Goal: Task Accomplishment & Management: Complete application form

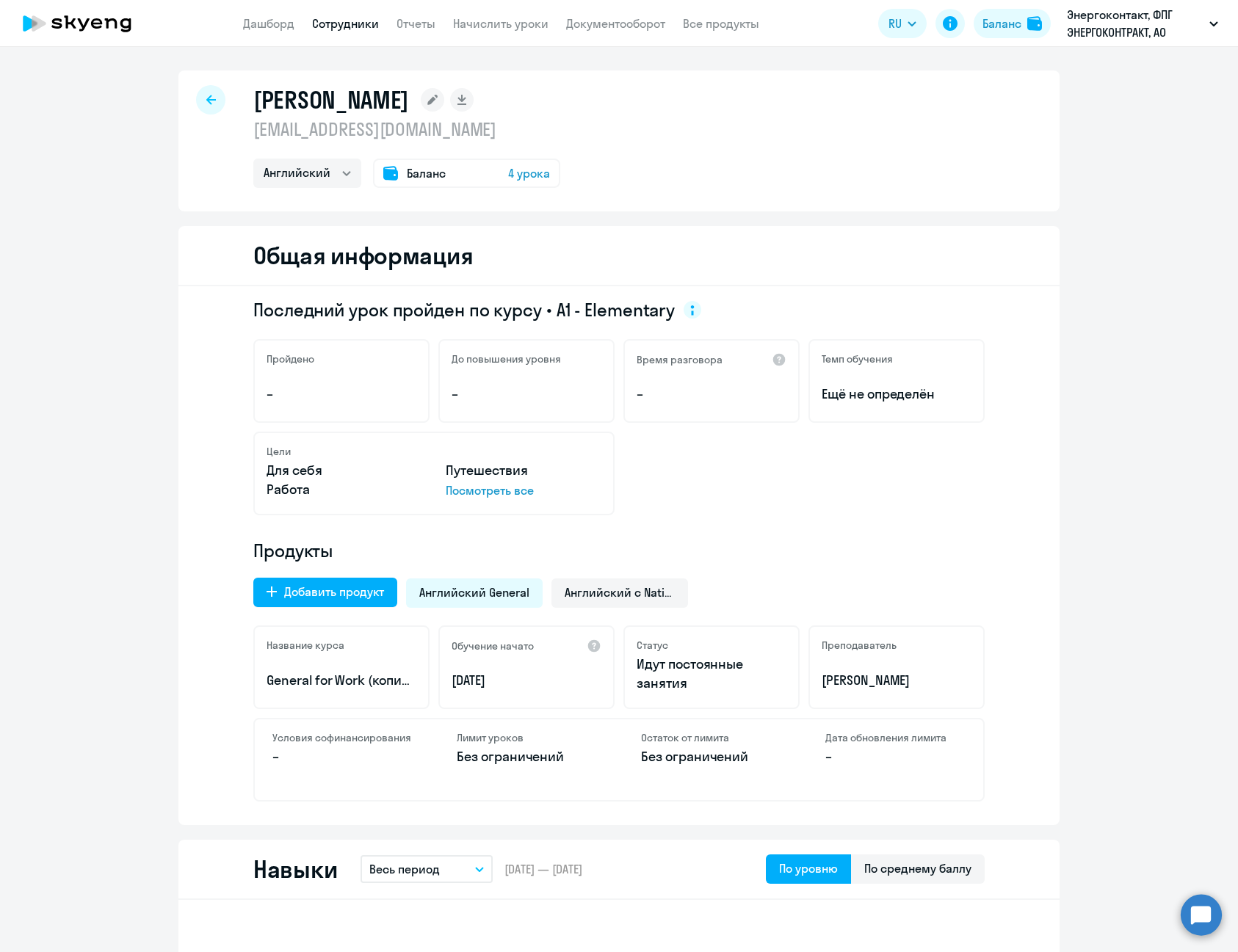
select select "english"
click at [347, 18] on link "Сотрудники" at bounding box center [344, 23] width 66 height 15
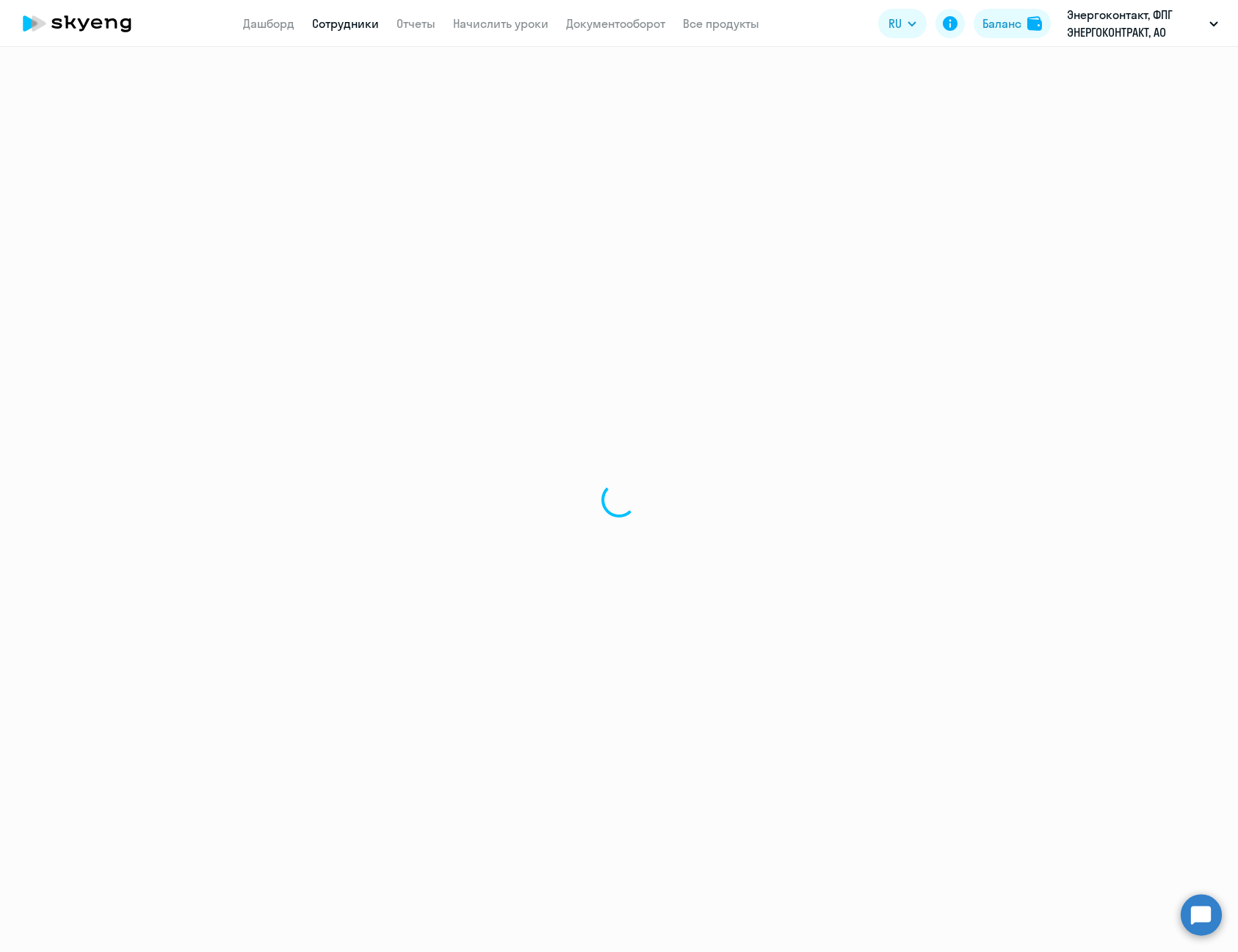
select select "30"
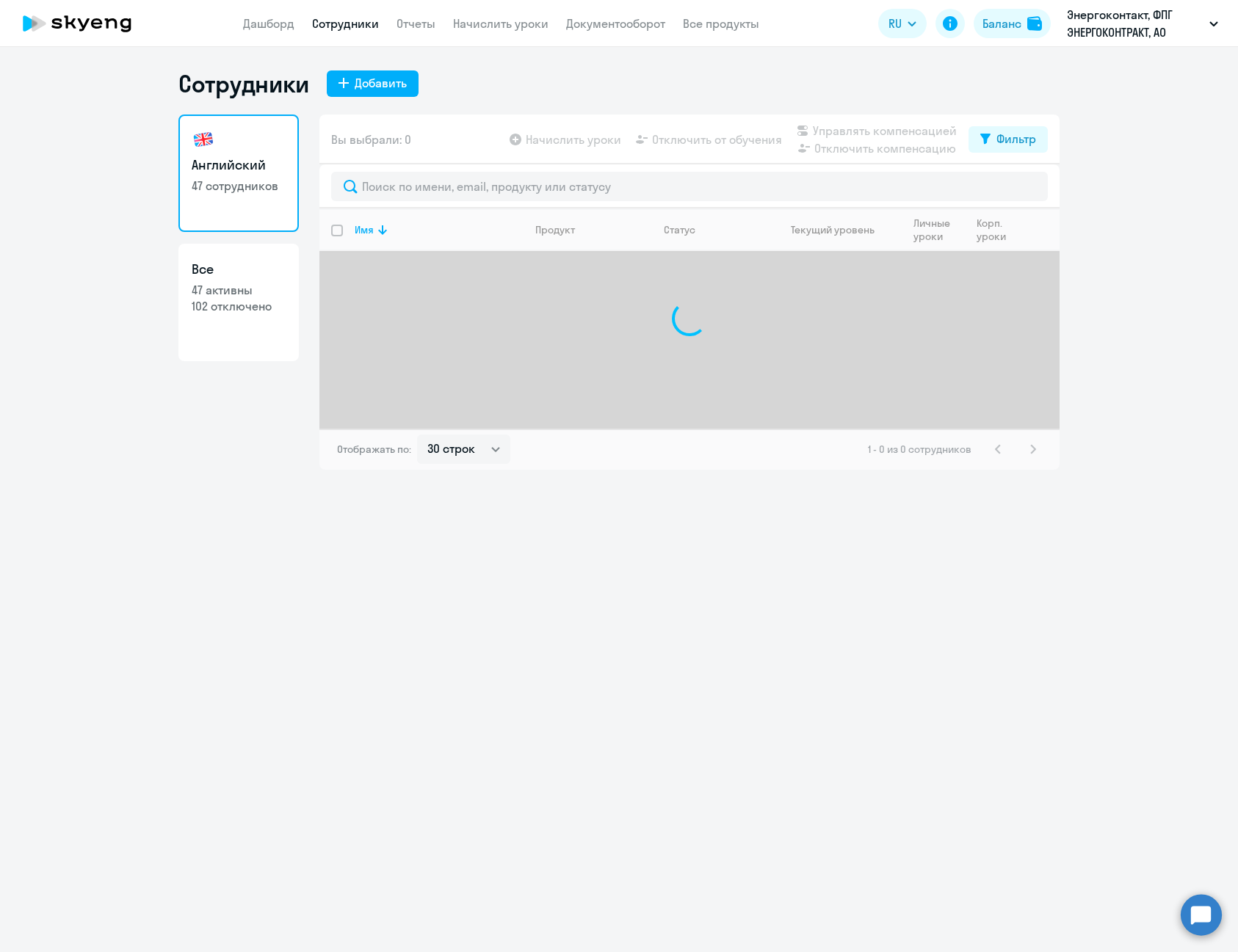
click at [252, 324] on link "Все 47 активны 102 отключено" at bounding box center [238, 302] width 120 height 118
select select "30"
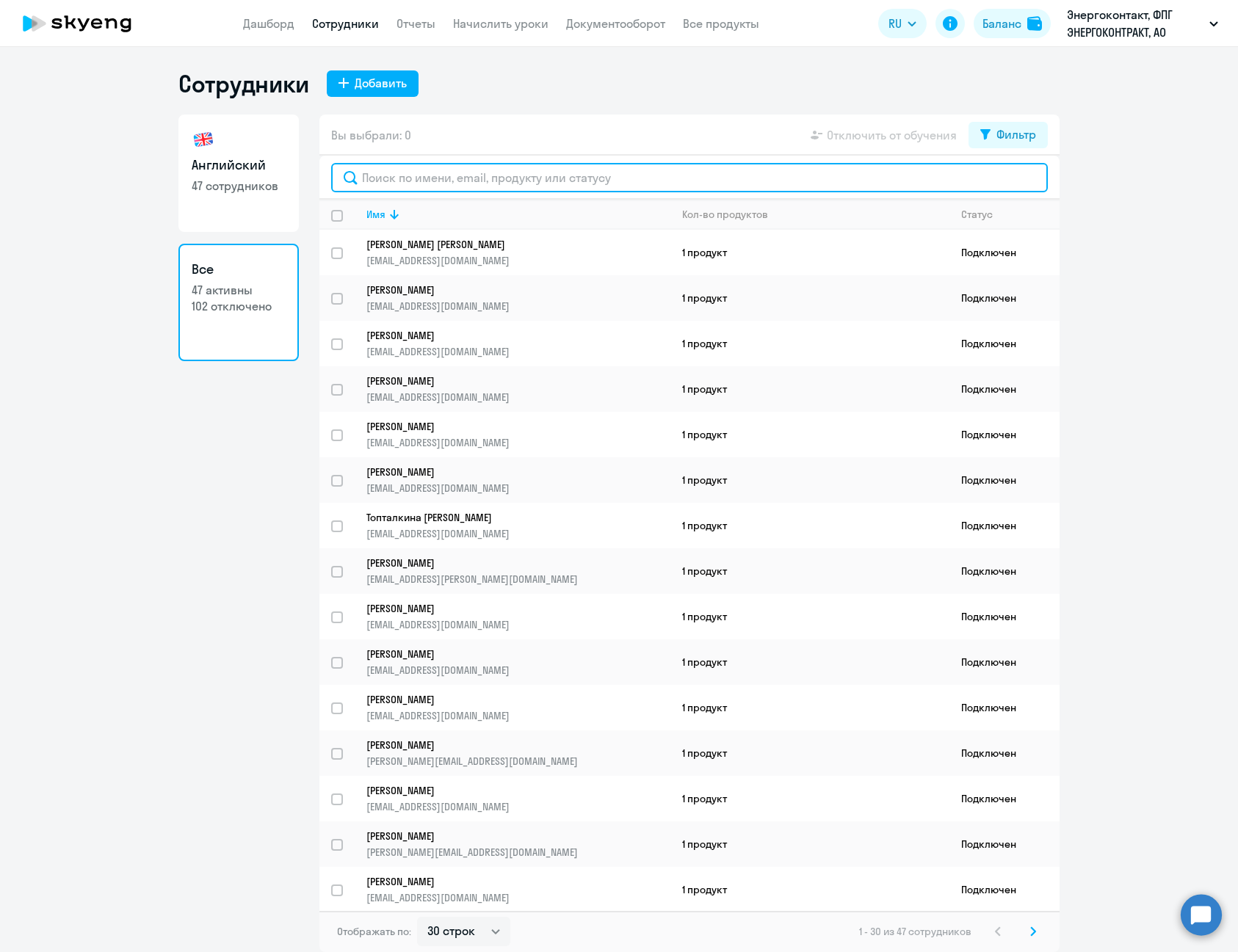
click at [446, 186] on input "text" at bounding box center [689, 177] width 716 height 29
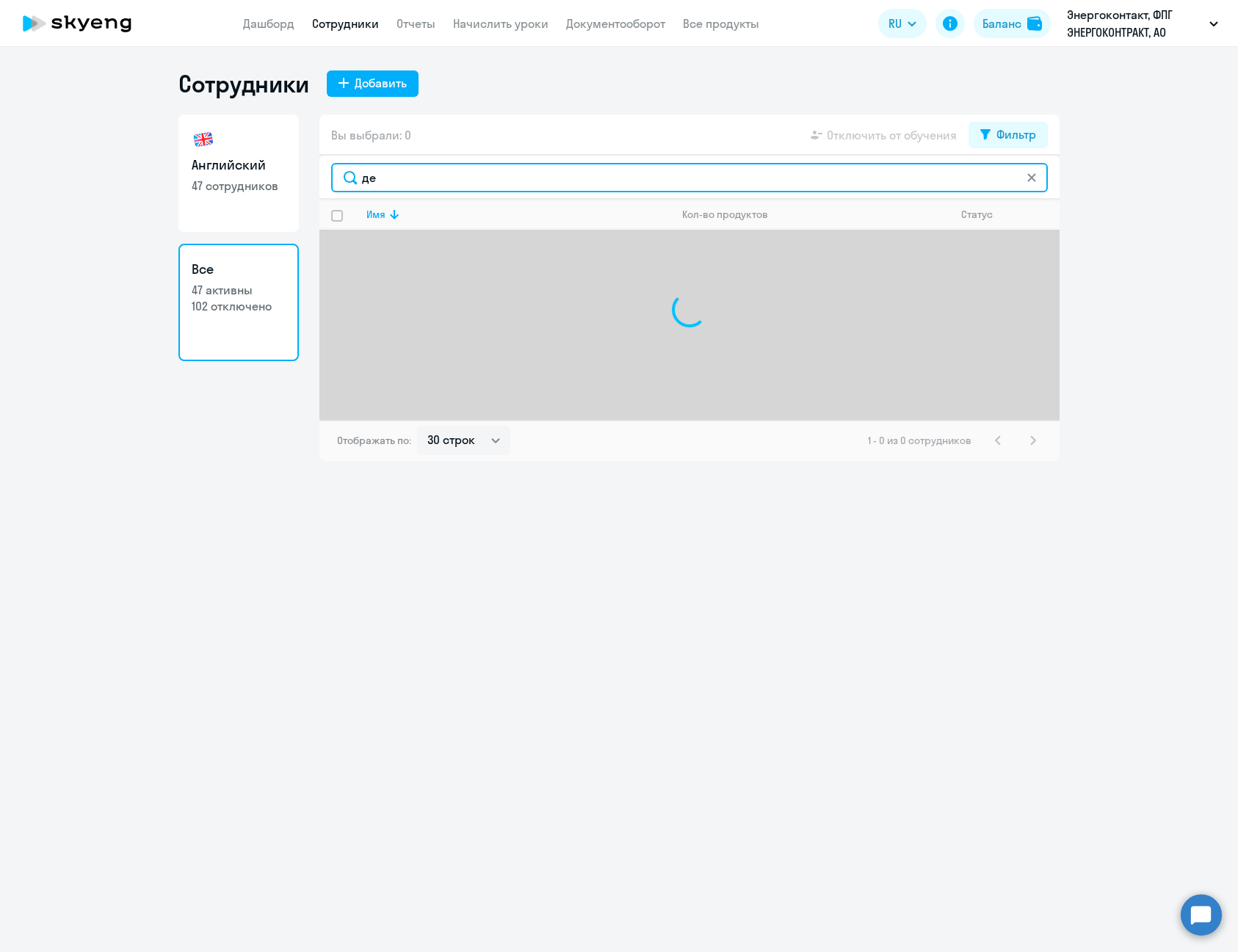
type input "д"
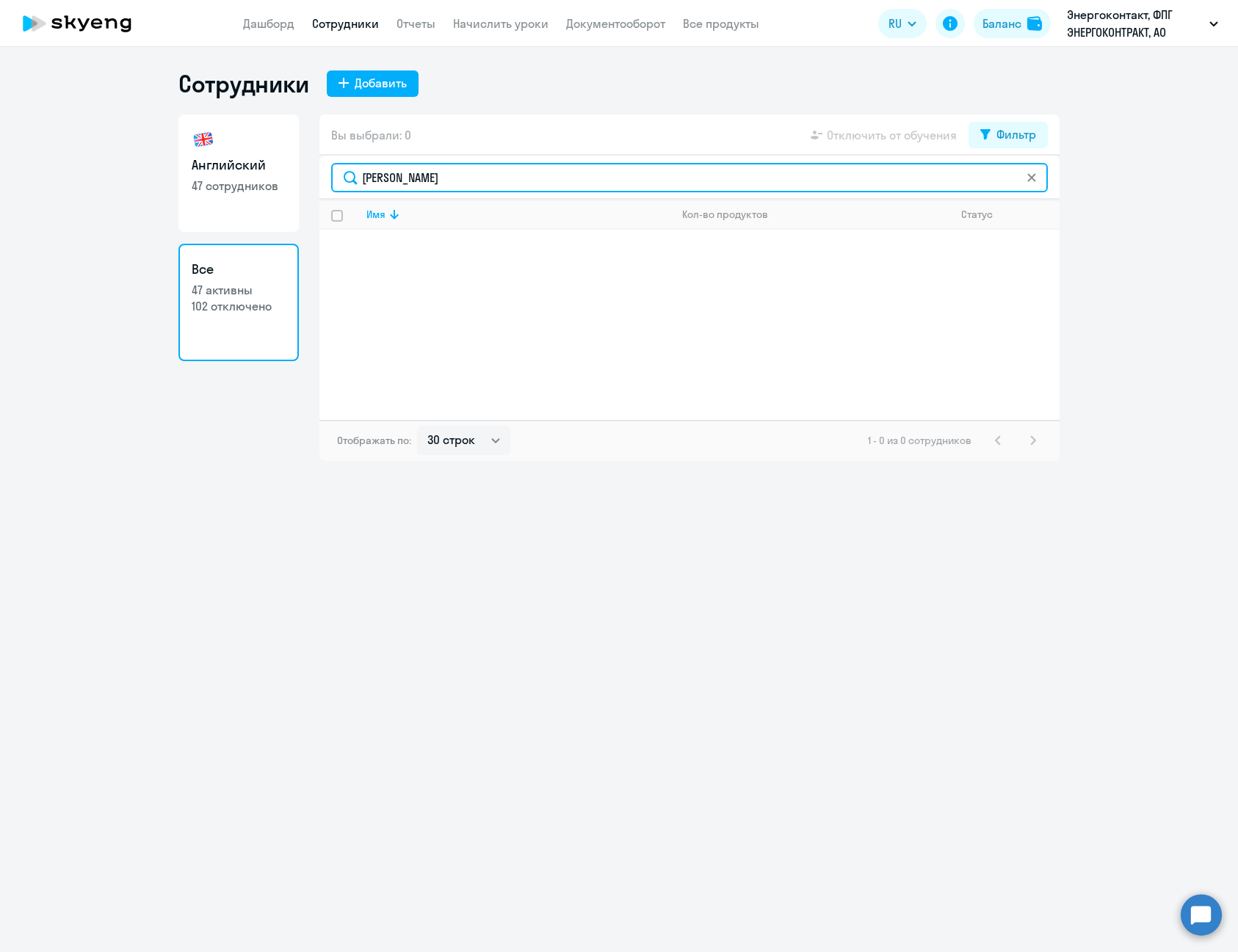
type input "[PERSON_NAME]"
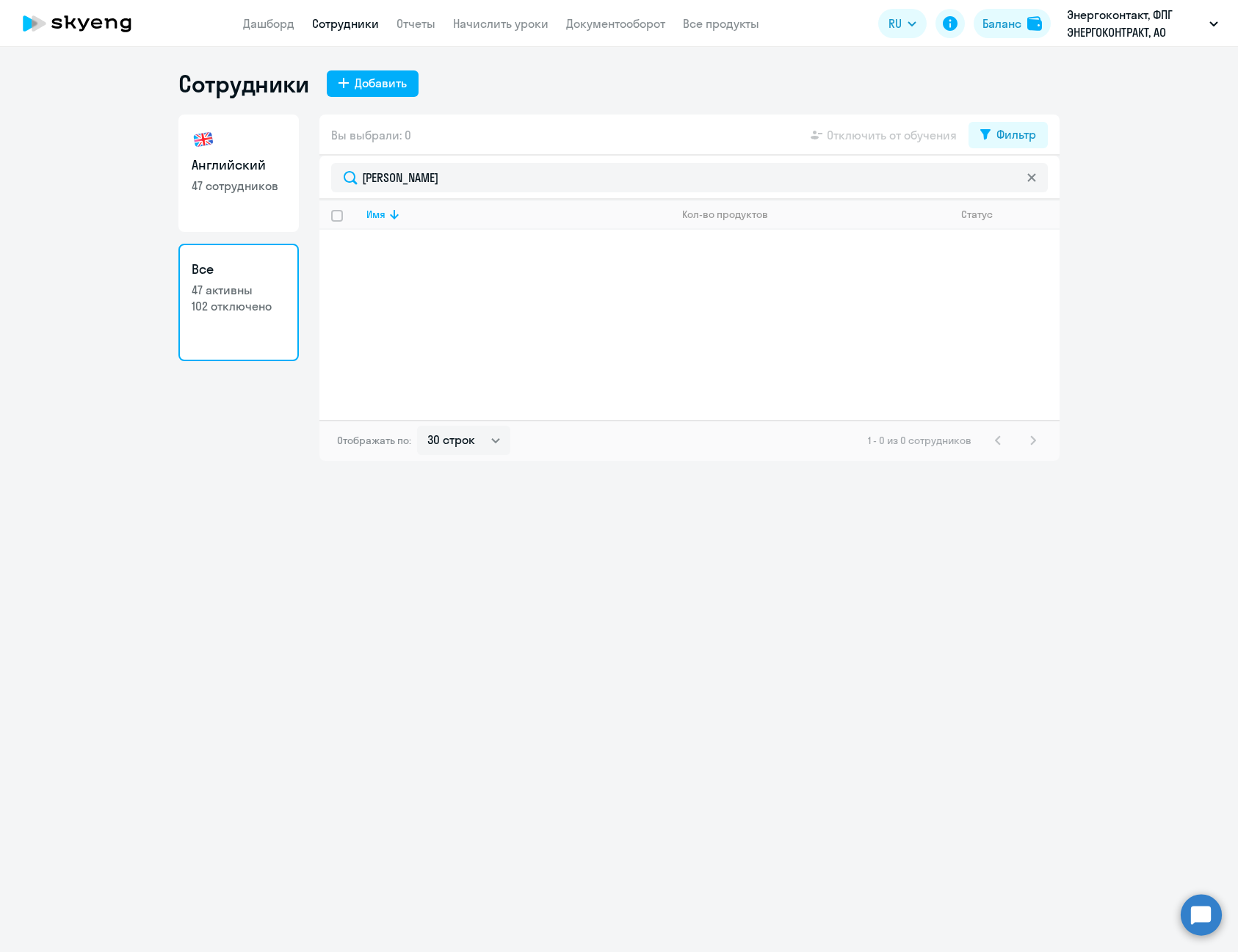
click at [206, 306] on p "102 отключено" at bounding box center [238, 306] width 94 height 16
click at [489, 445] on select "30 строк 50 строк 100 строк" at bounding box center [463, 440] width 93 height 29
select select "50"
click at [417, 426] on select "30 строк 50 строк 100 строк" at bounding box center [463, 440] width 93 height 29
click at [251, 162] on h3 "Английский" at bounding box center [238, 166] width 94 height 19
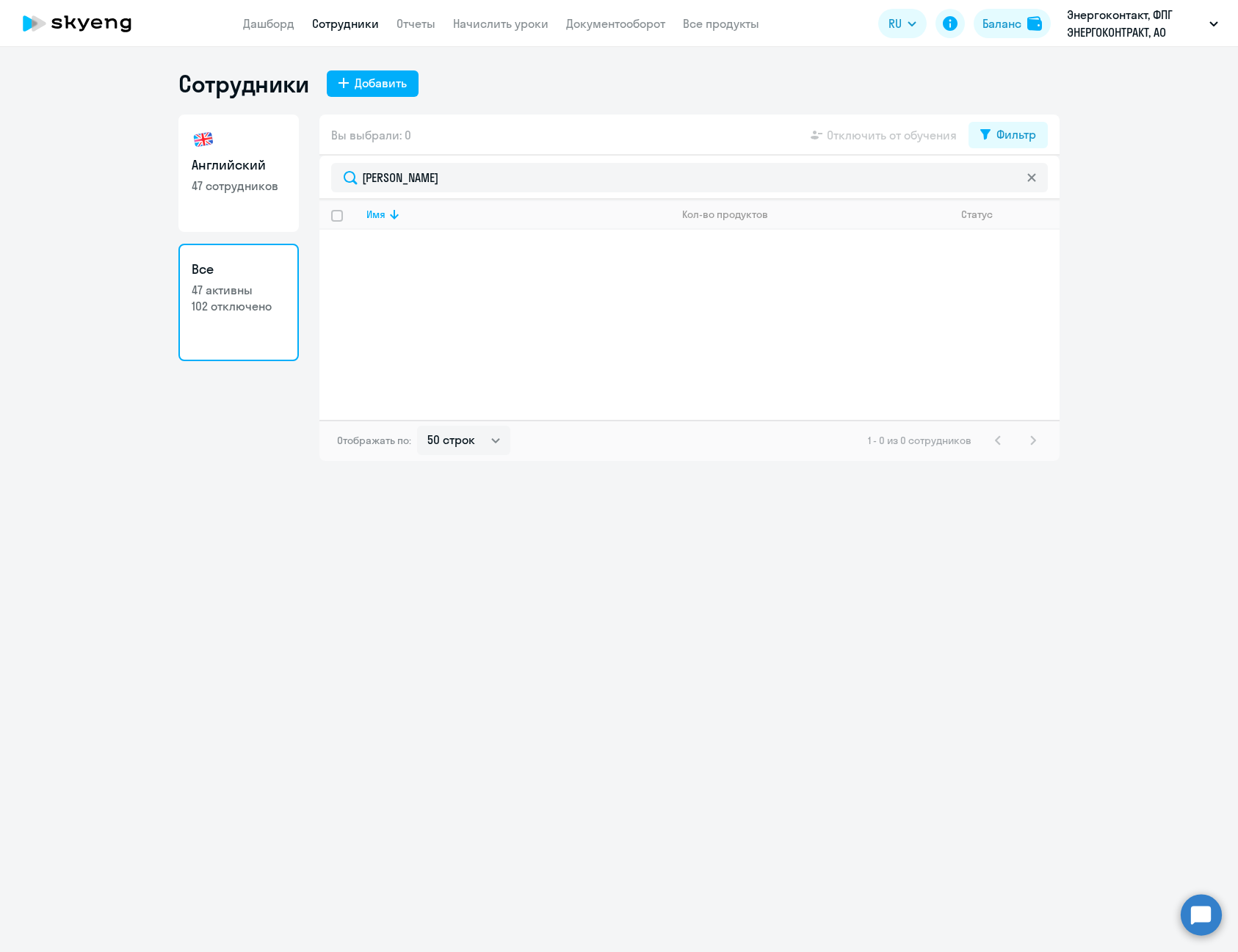
select select "30"
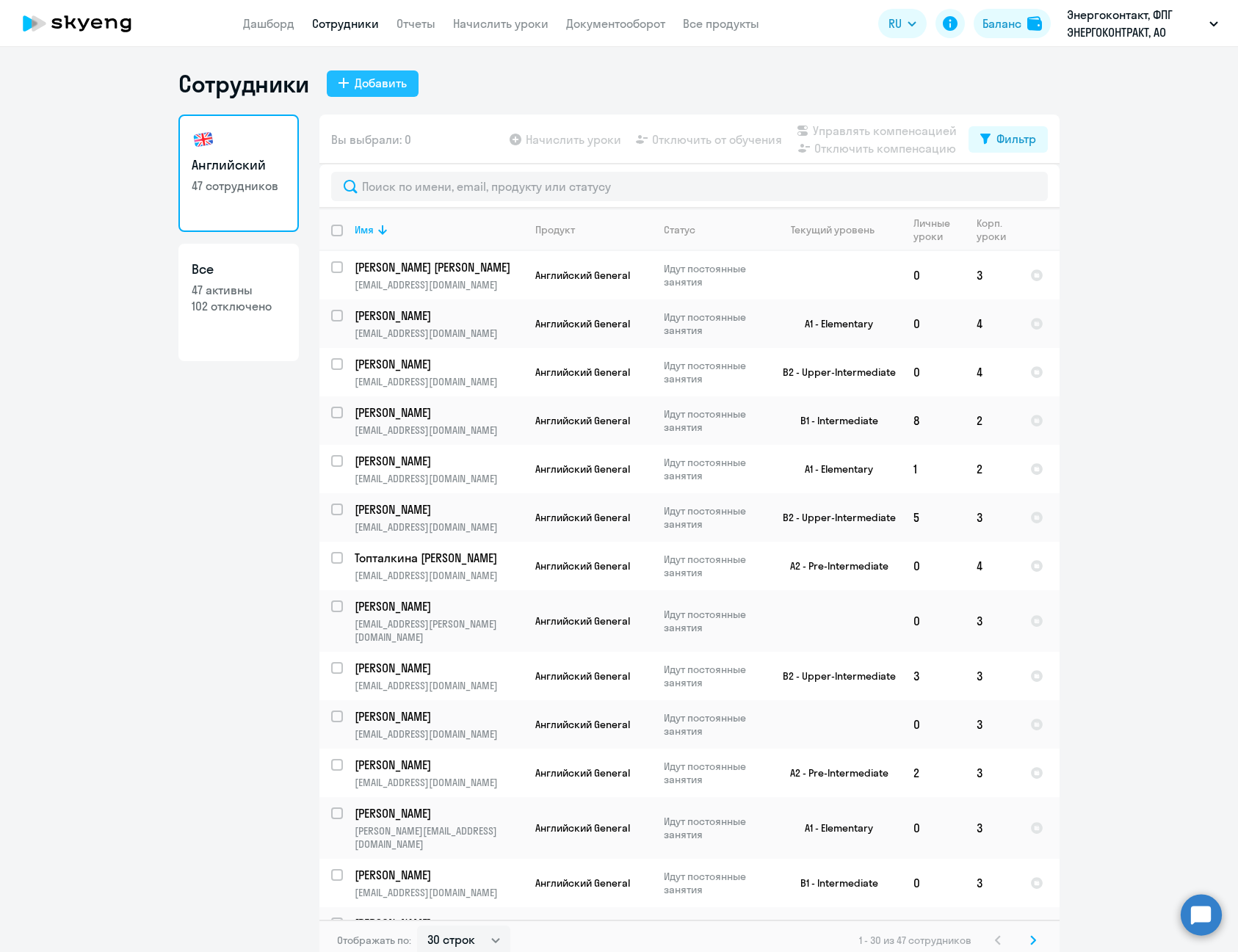
click at [378, 75] on div "Добавить" at bounding box center [380, 83] width 52 height 18
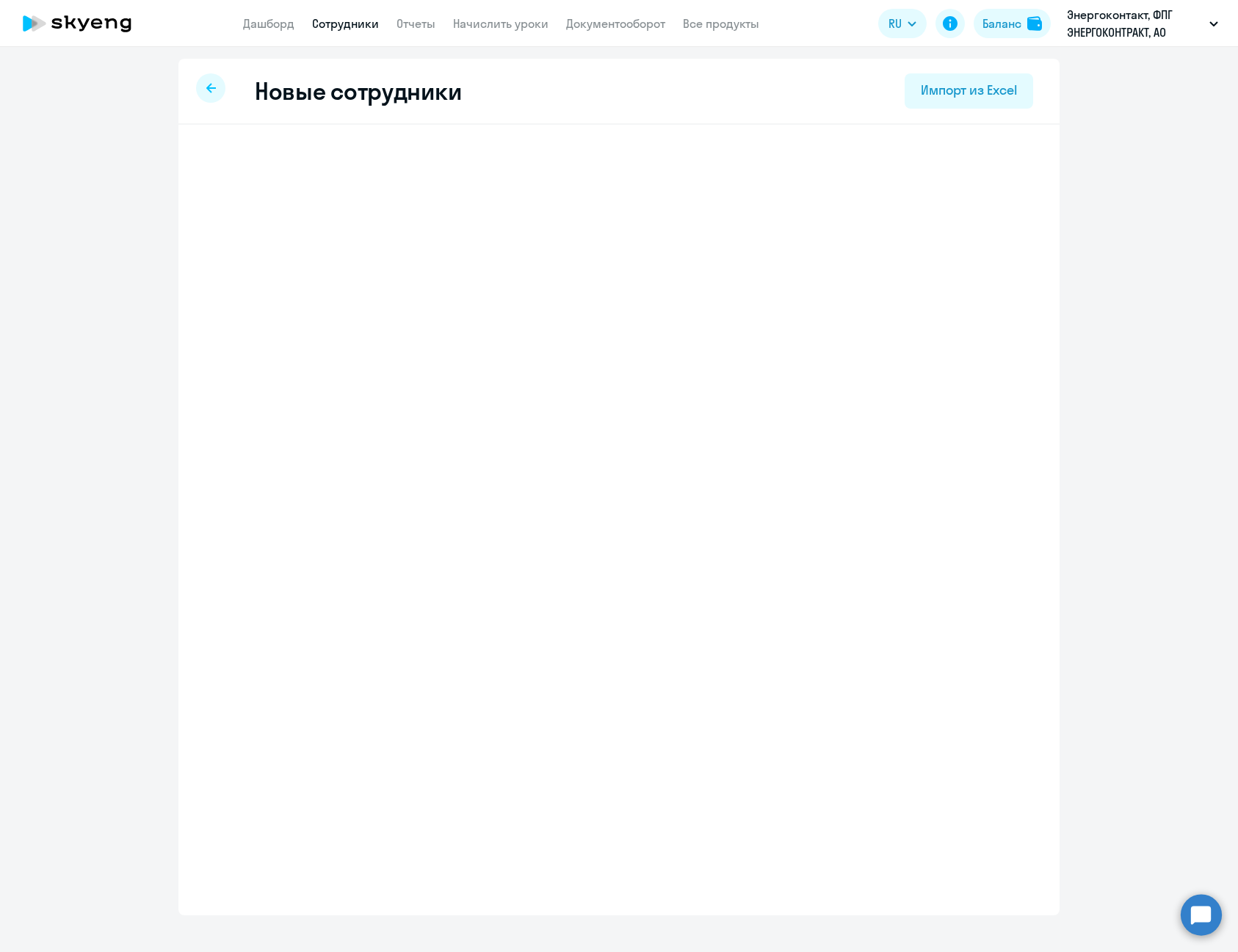
select select "english_adult_not_native_speaker"
select select "3"
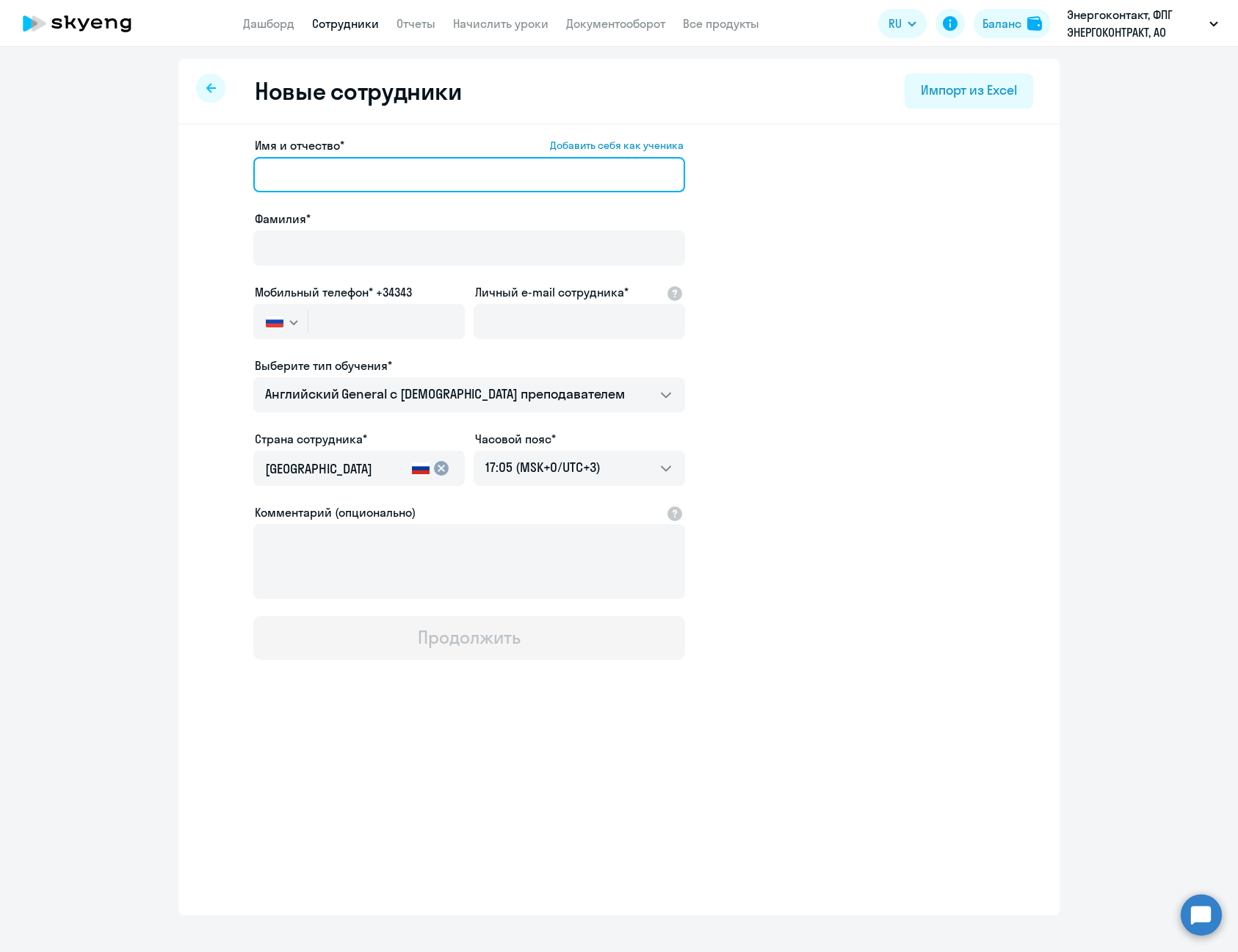
click at [371, 183] on input "Имя и отчество* Добавить себя как ученика" at bounding box center [468, 174] width 431 height 35
type input "[PERSON_NAME]"
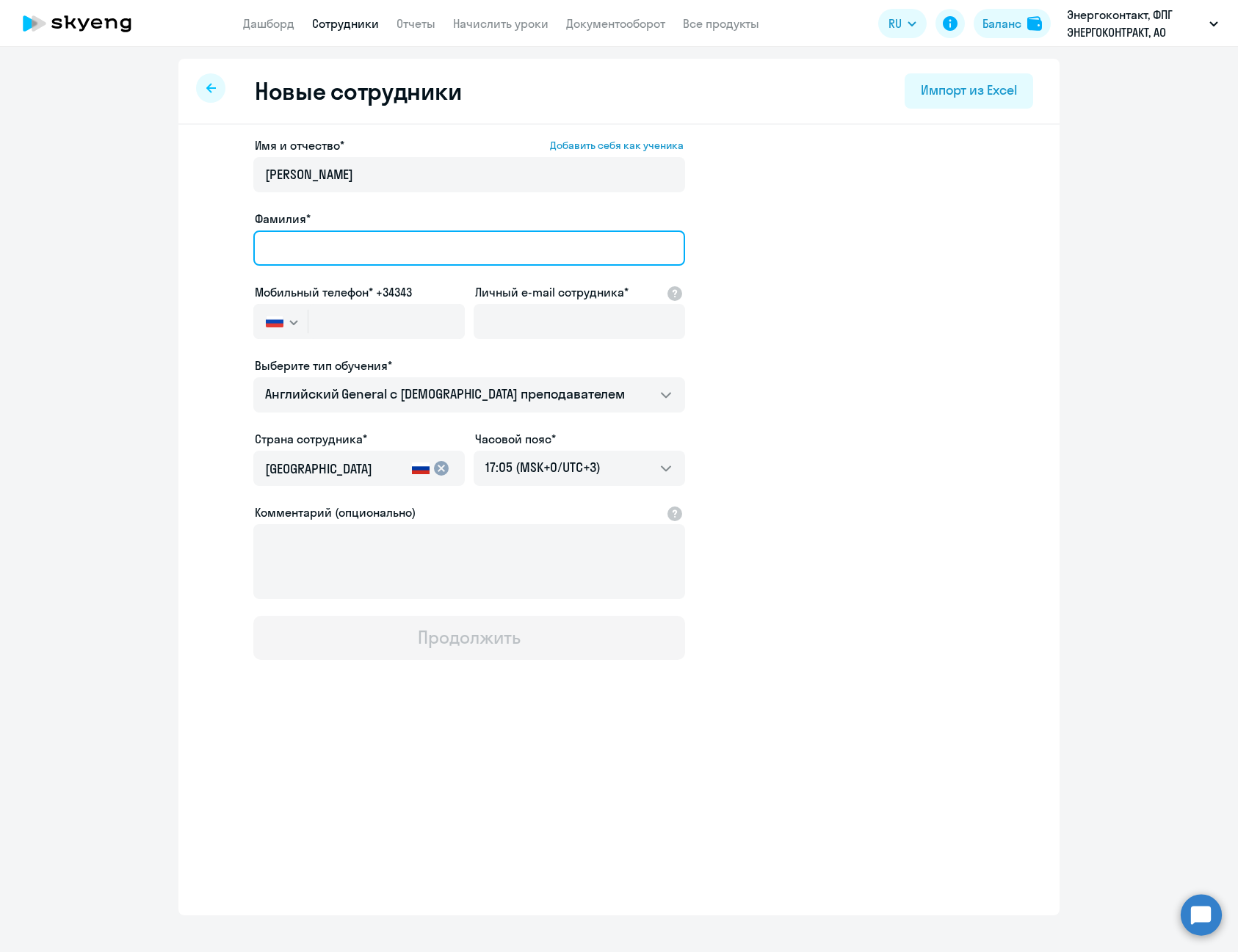
click at [403, 257] on input "Фамилия*" at bounding box center [468, 248] width 431 height 35
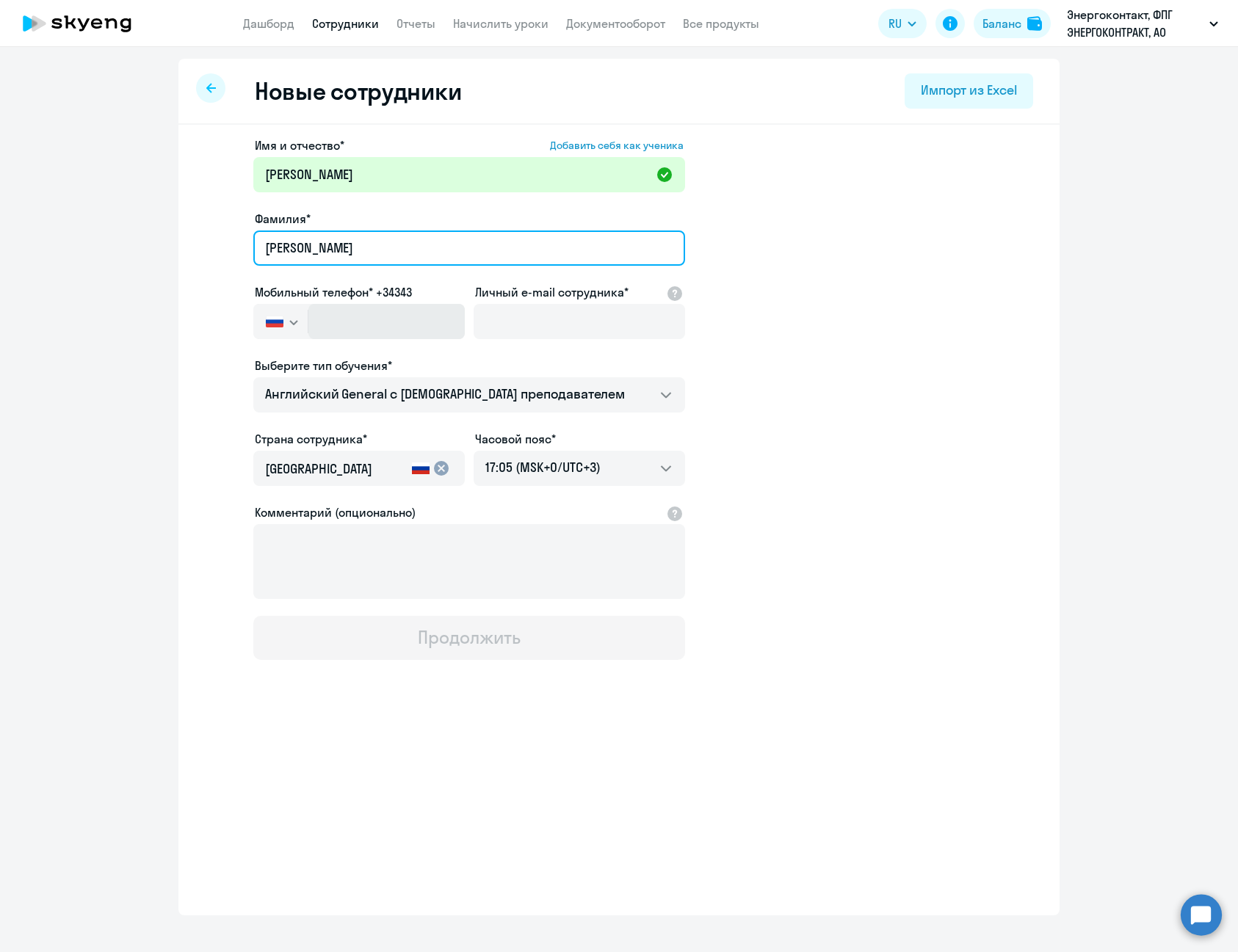
type input "[PERSON_NAME]"
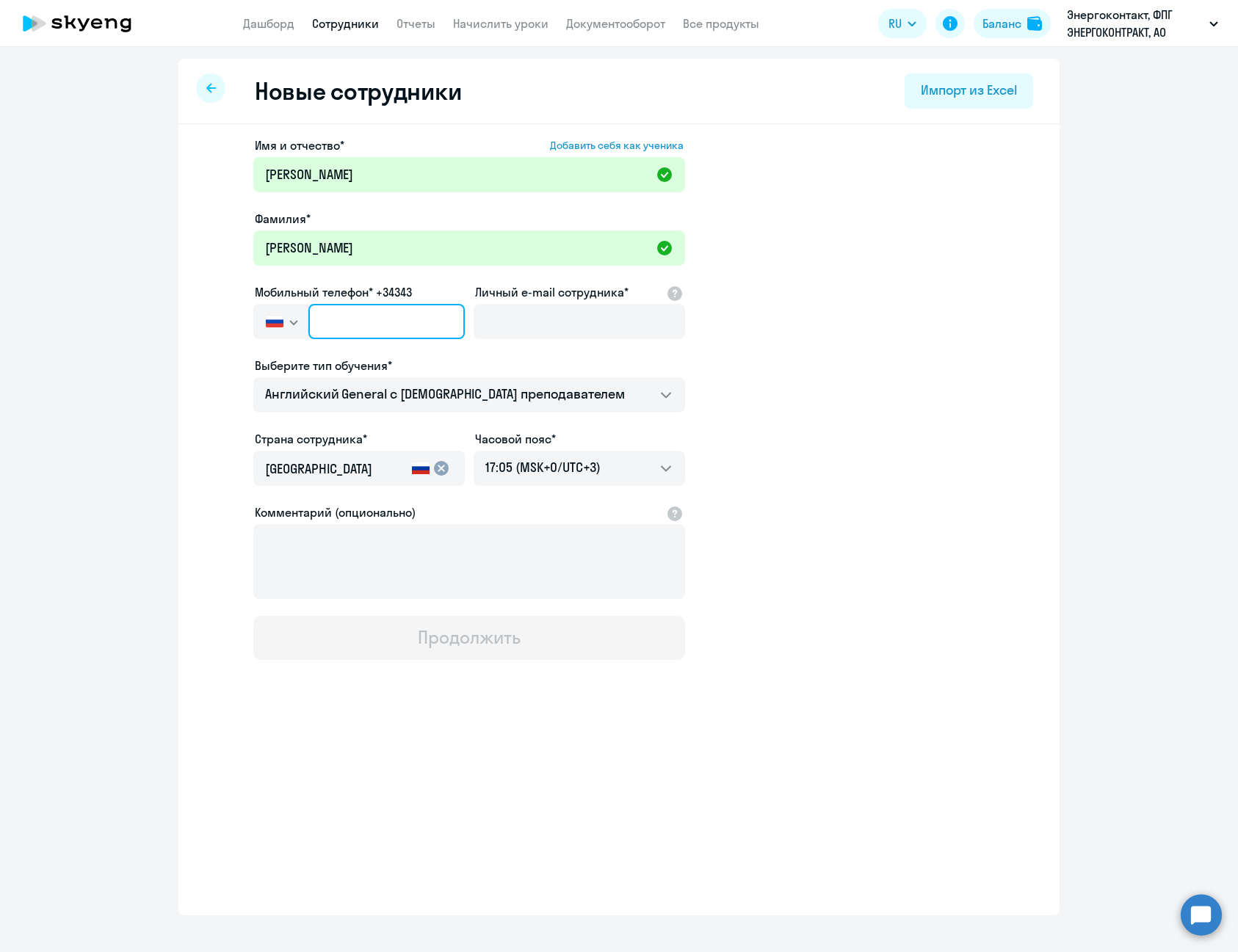
click at [429, 327] on input "text" at bounding box center [386, 321] width 157 height 35
type input "[PHONE_NUMBER]"
click at [359, 785] on div "Новые сотрудники Импорт из Excel Имя и отчество* Добавить себя как ученика [PER…" at bounding box center [618, 487] width 881 height 857
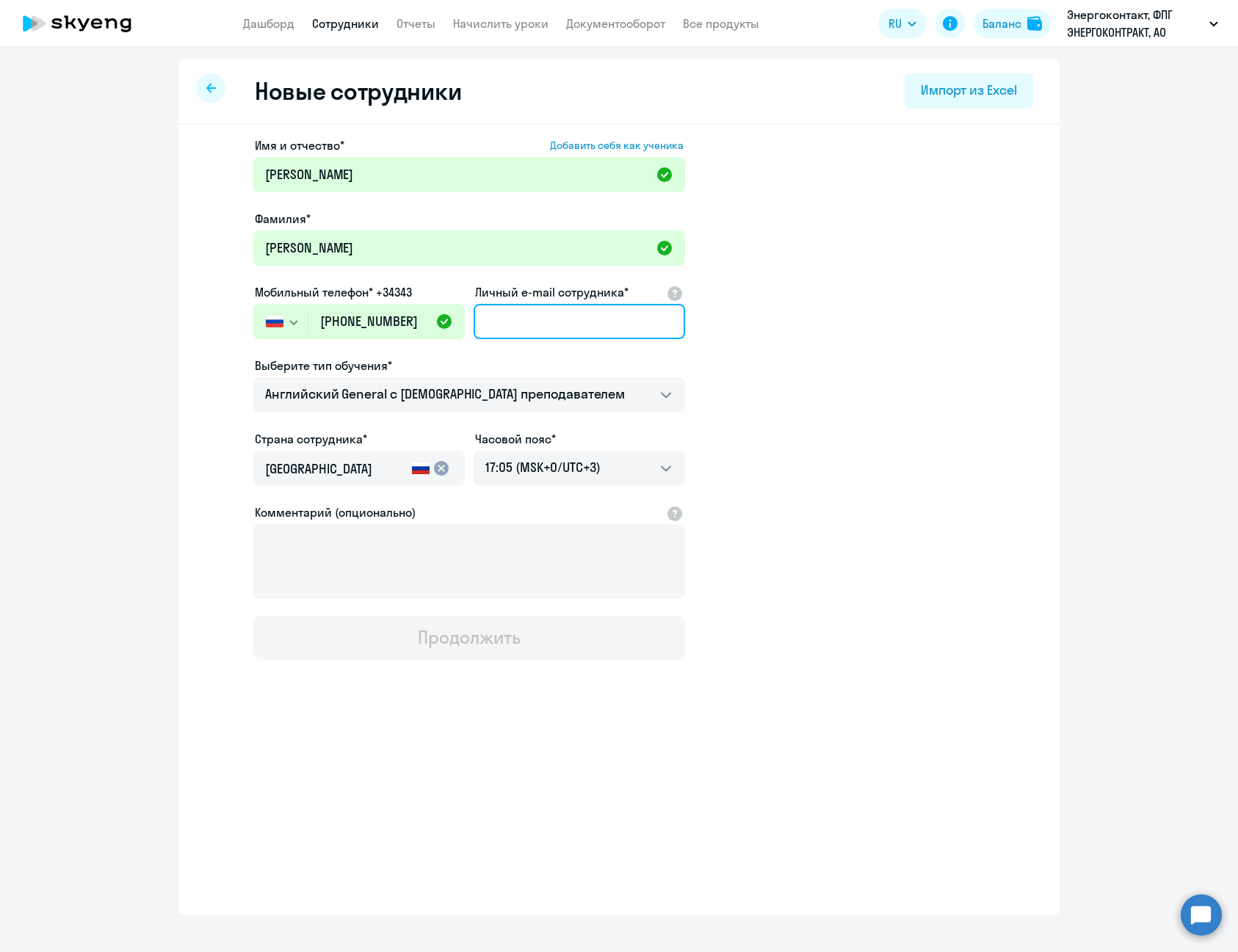
click at [560, 315] on input "Личный e-mail сотрудника*" at bounding box center [579, 321] width 212 height 35
paste input "[EMAIL_ADDRESS][DOMAIN_NAME]"
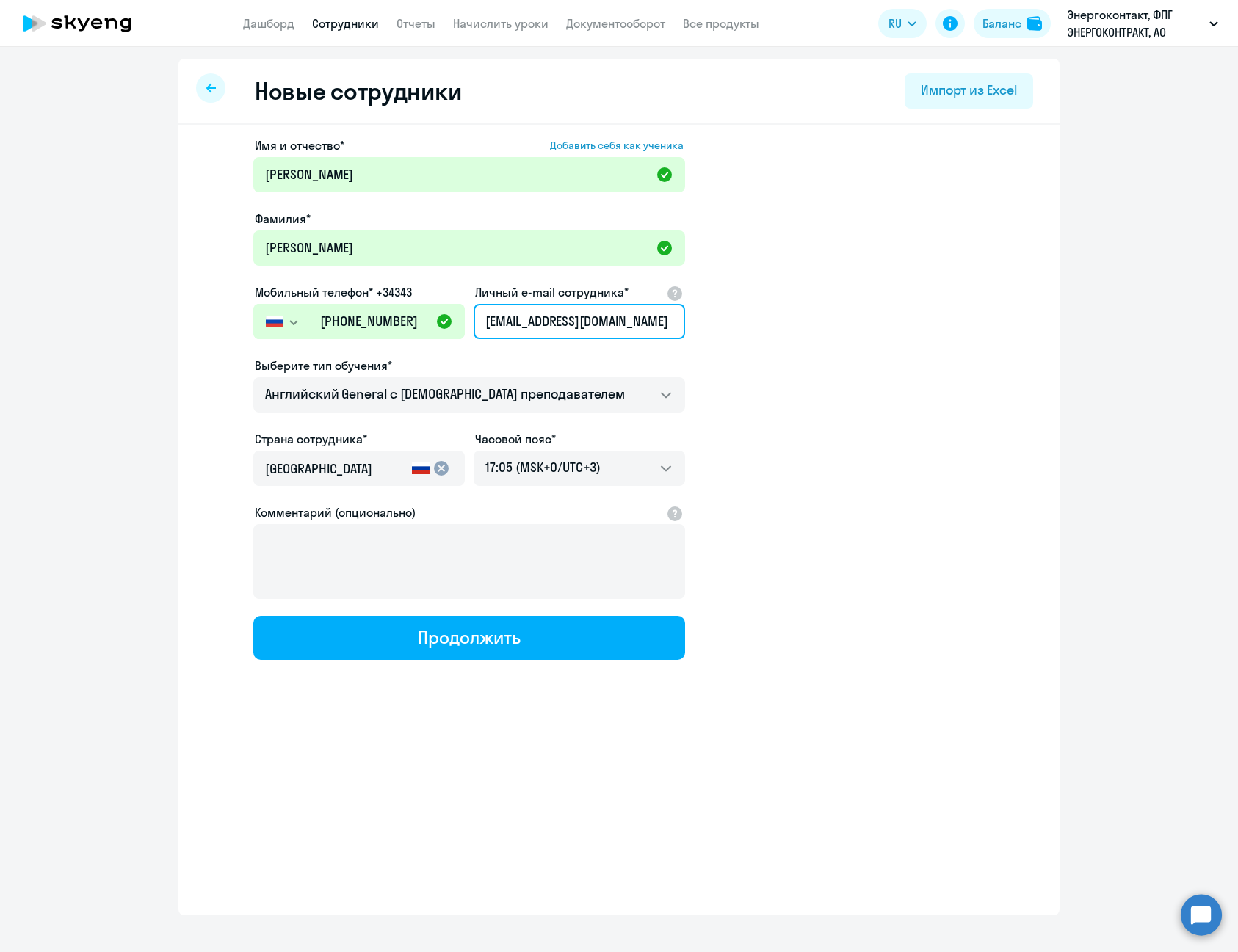
type input "[EMAIL_ADDRESS][DOMAIN_NAME]"
click at [817, 359] on app-new-student-form "Имя и отчество* Добавить себя как ученика [PERSON_NAME]* [PERSON_NAME] телефон*…" at bounding box center [619, 398] width 834 height 523
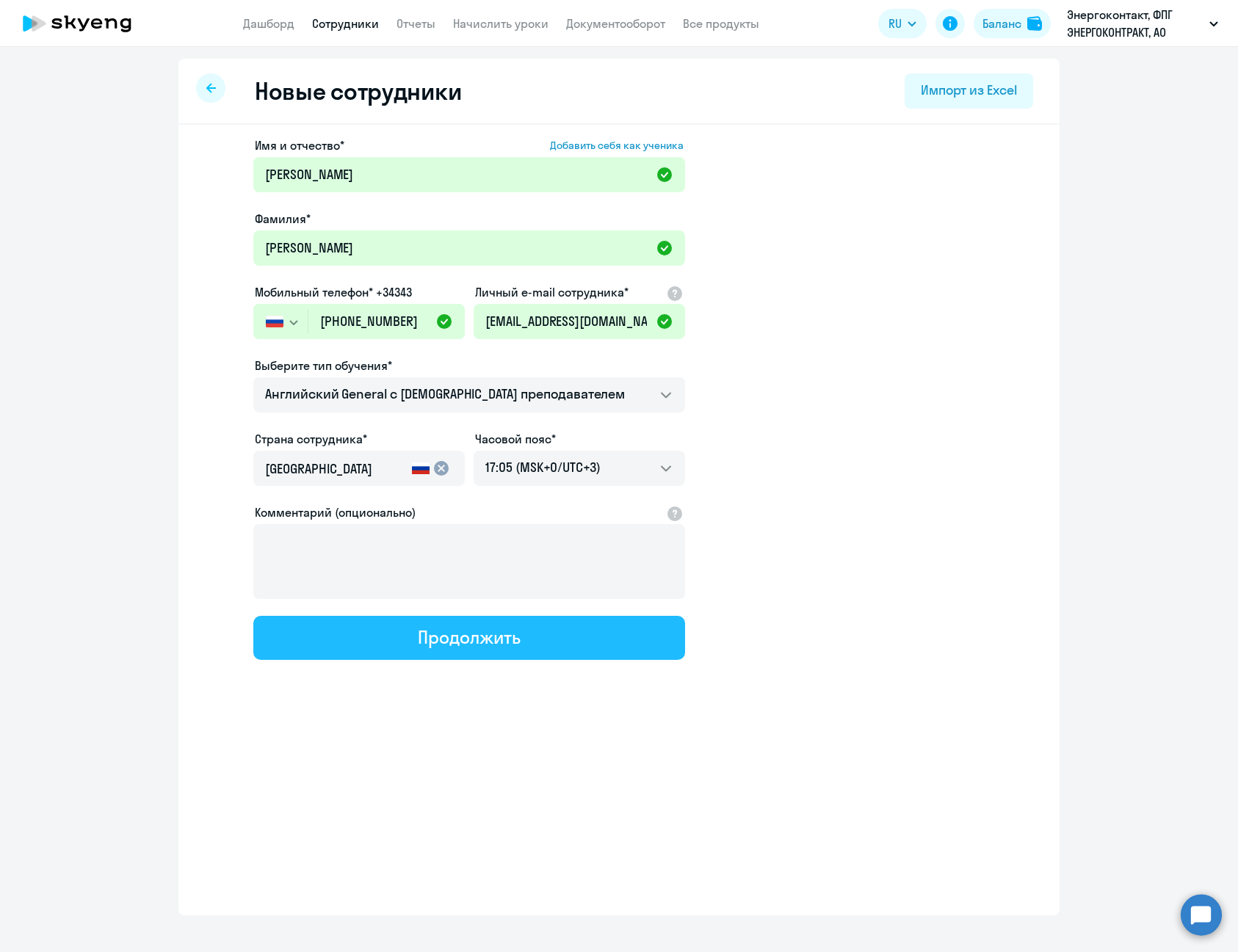
click at [561, 633] on button "Продолжить" at bounding box center [468, 639] width 431 height 44
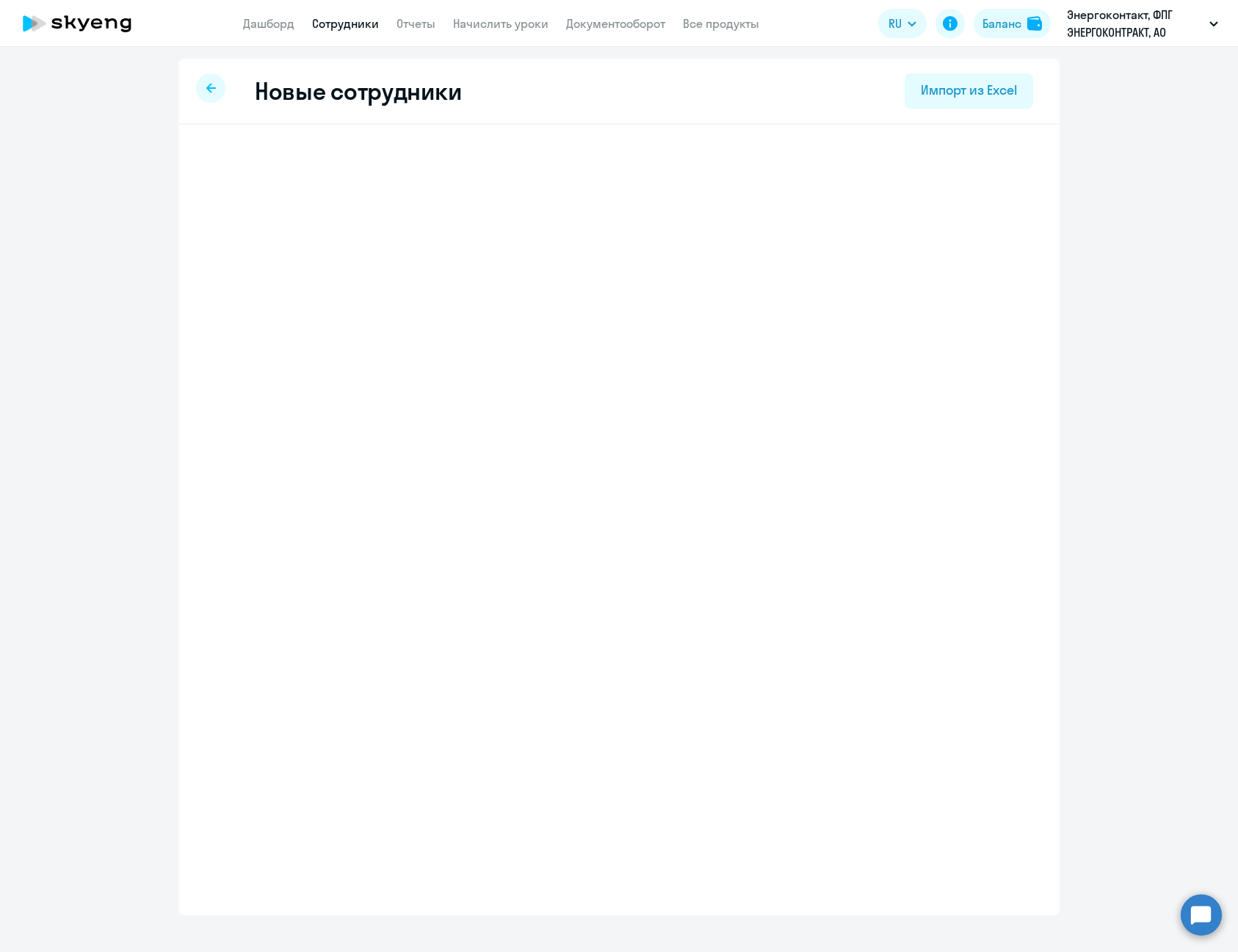
select select "english_adult_not_native_speaker"
select select "3"
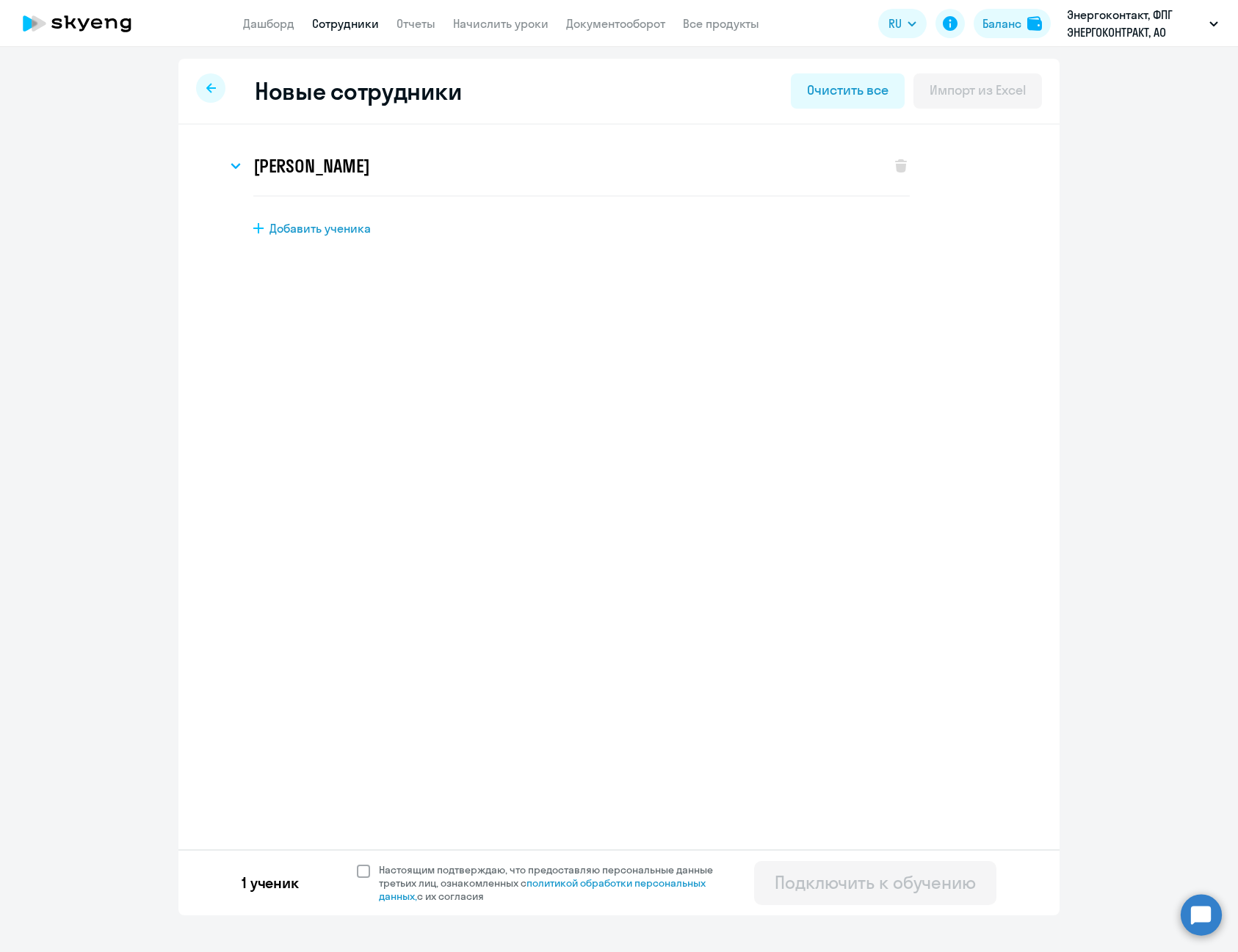
click at [372, 863] on span "Настоящим подтверждаю, что предоставляю персональные данные третьих лиц, ознако…" at bounding box center [550, 883] width 360 height 40
click at [357, 863] on input "Настоящим подтверждаю, что предоставляю персональные данные третьих лиц, ознако…" at bounding box center [356, 863] width 1 height 1
checkbox input "true"
click at [894, 879] on div "Подключить к обучению" at bounding box center [875, 882] width 201 height 24
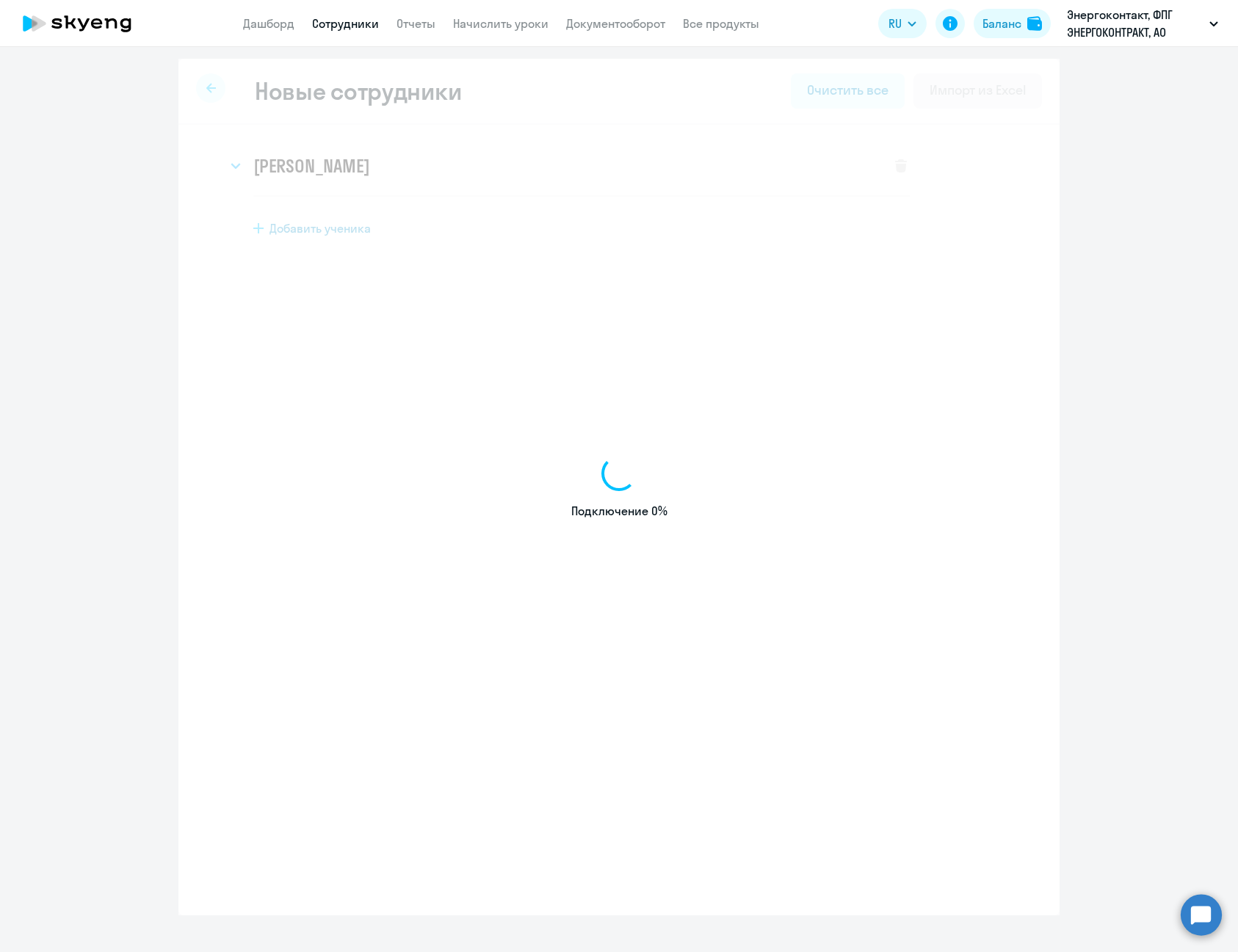
select select "english_adult_not_native_speaker"
select select "3"
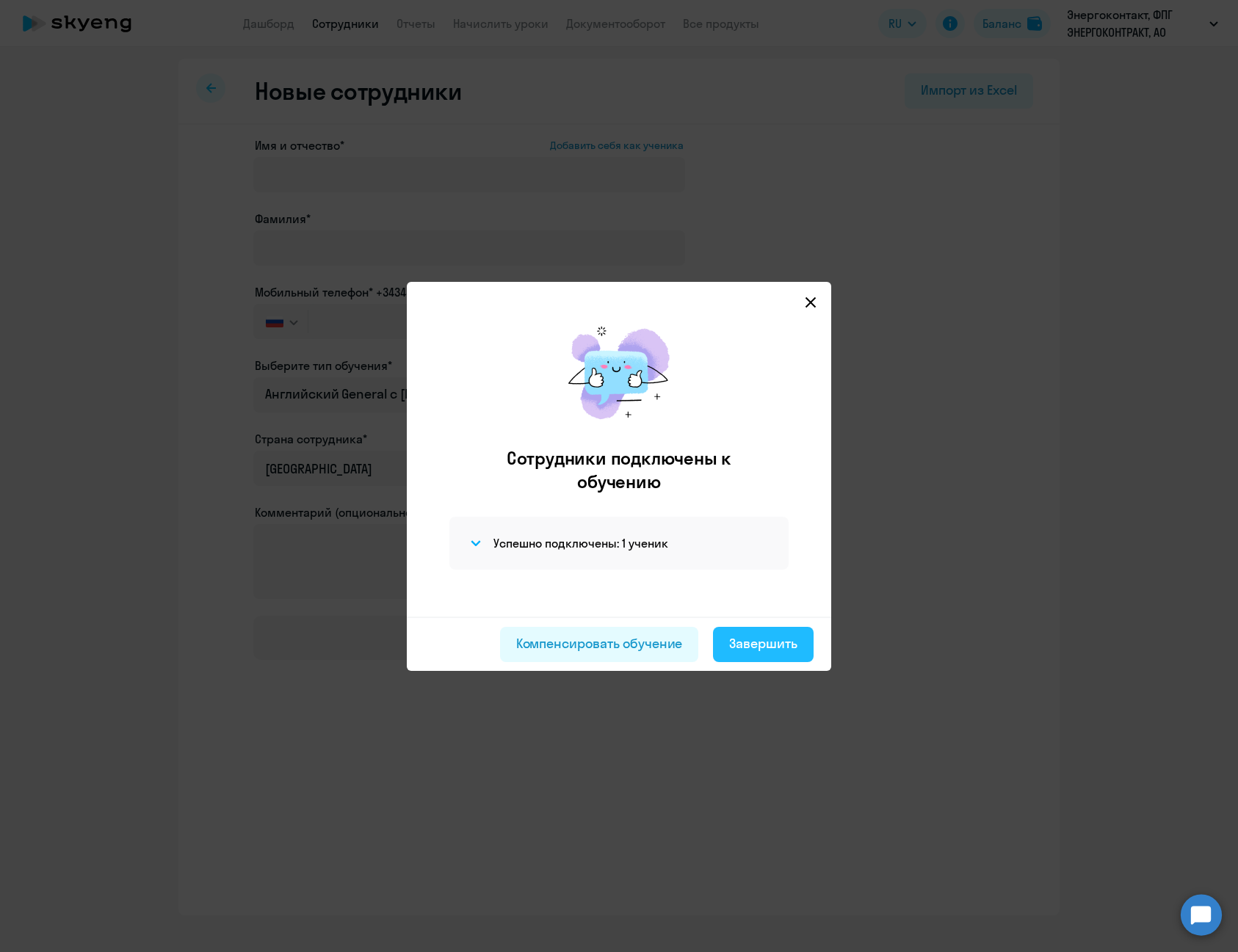
click at [760, 643] on div "Завершить" at bounding box center [762, 644] width 68 height 19
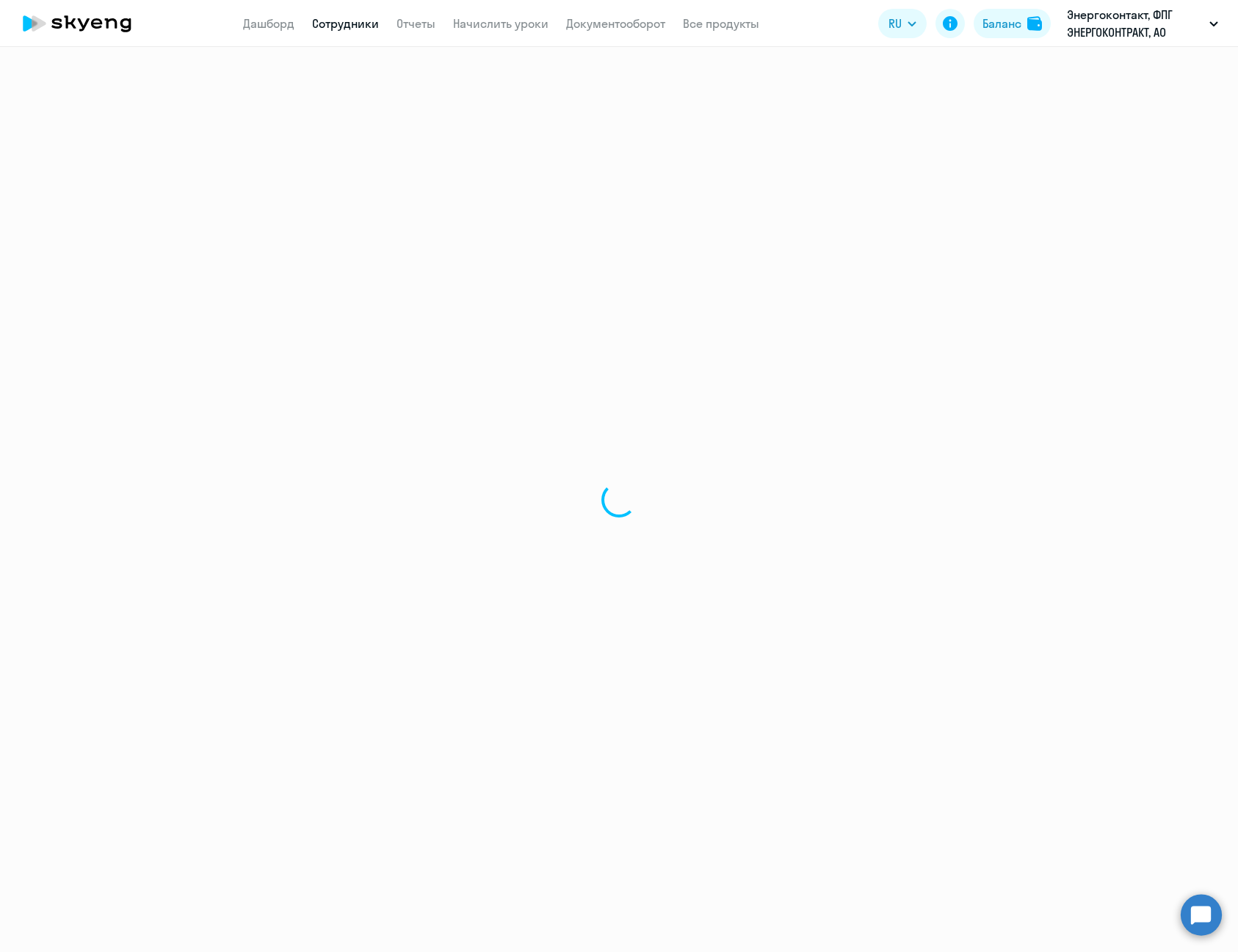
select select "30"
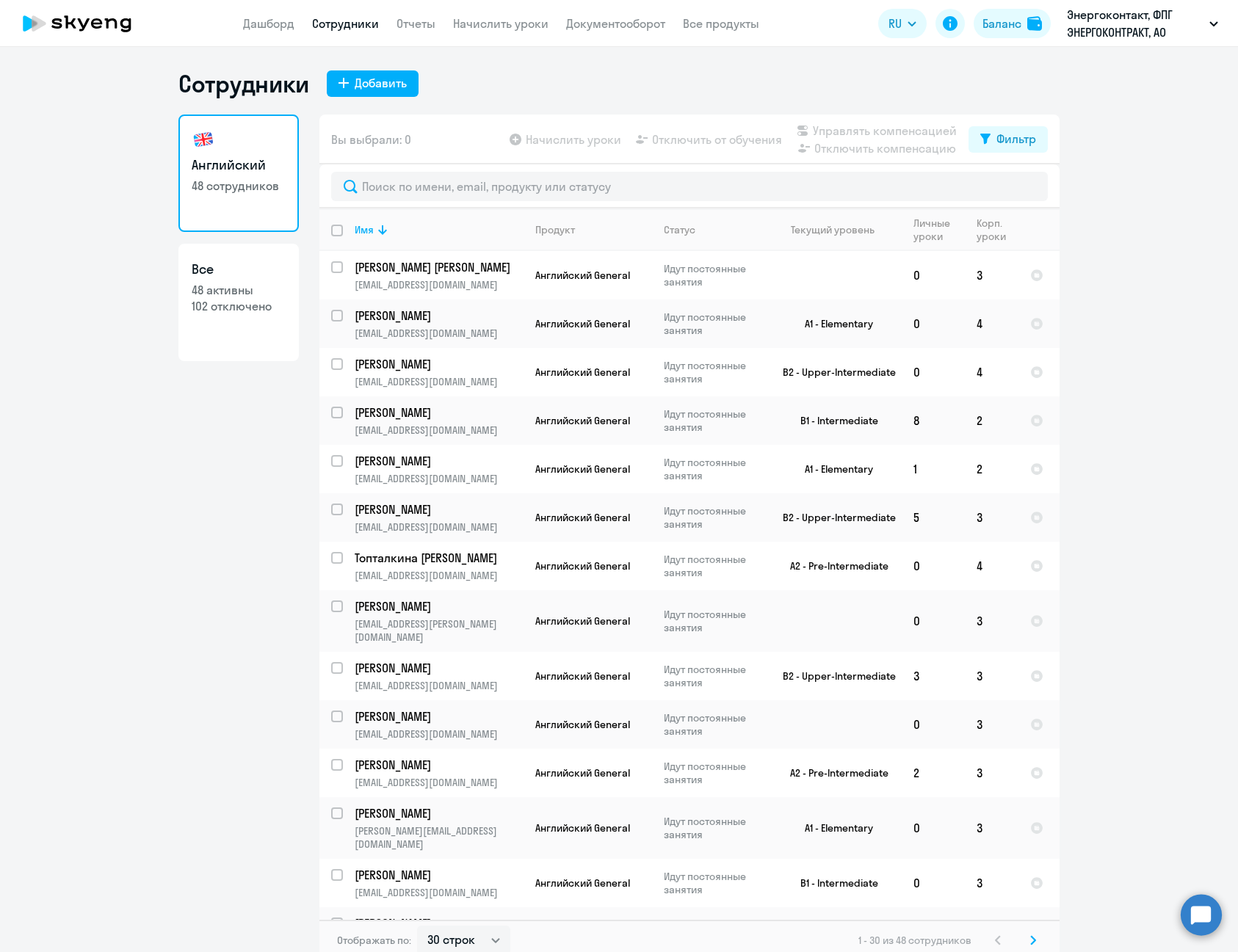
click at [458, 31] on app-menu-item-link "Начислить уроки" at bounding box center [501, 24] width 96 height 19
click at [496, 24] on link "Начислить уроки" at bounding box center [501, 23] width 96 height 15
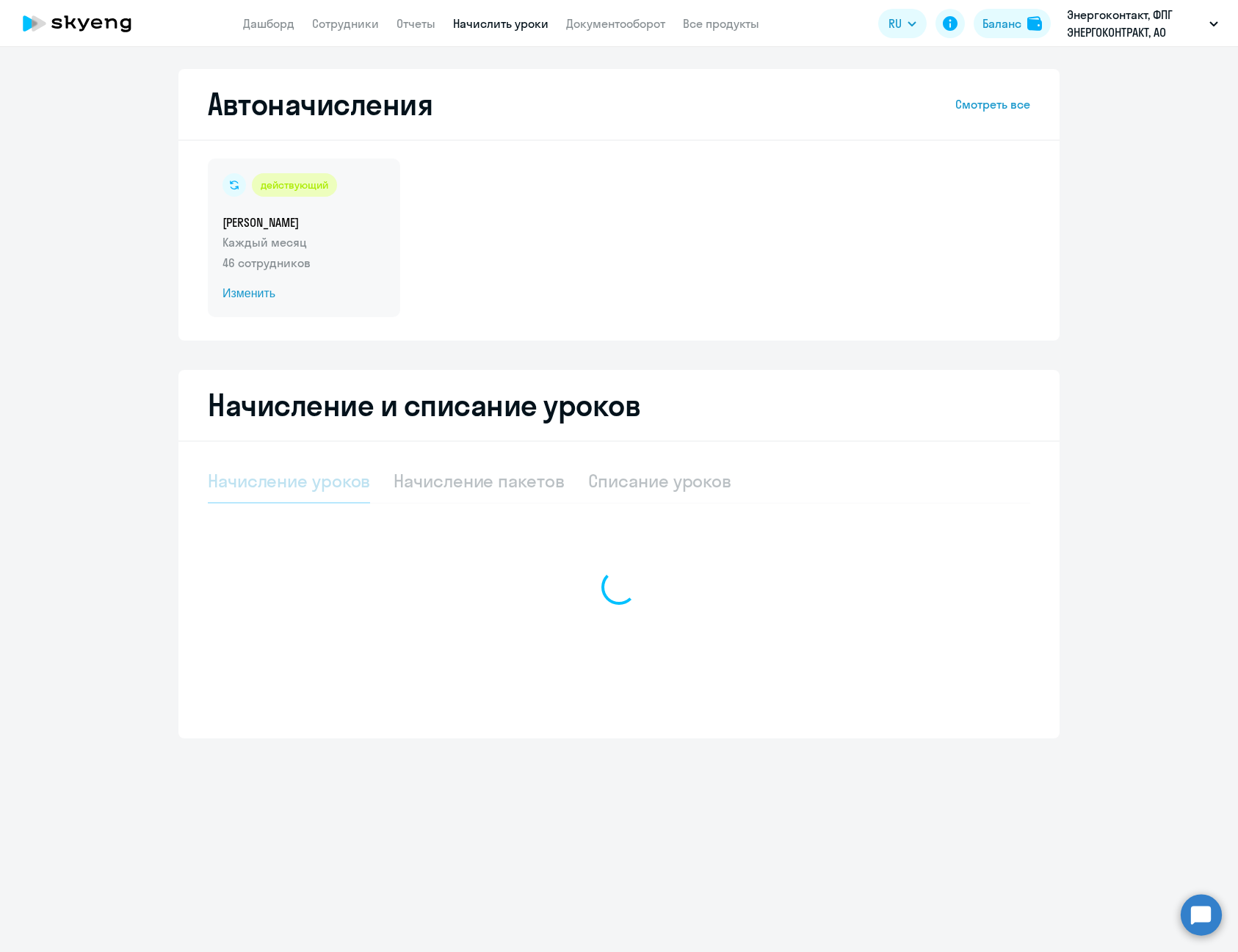
select select "10"
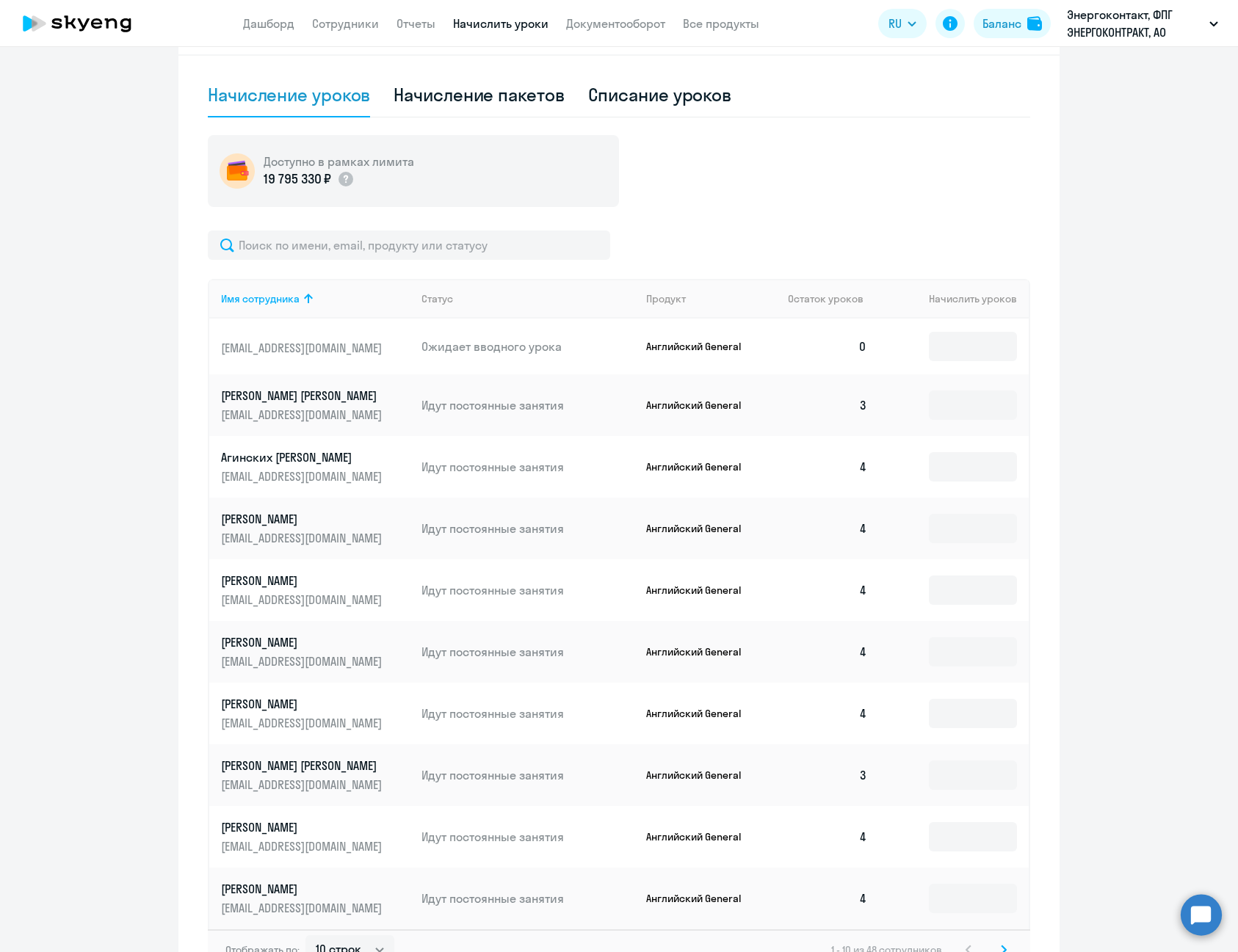
scroll to position [487, 0]
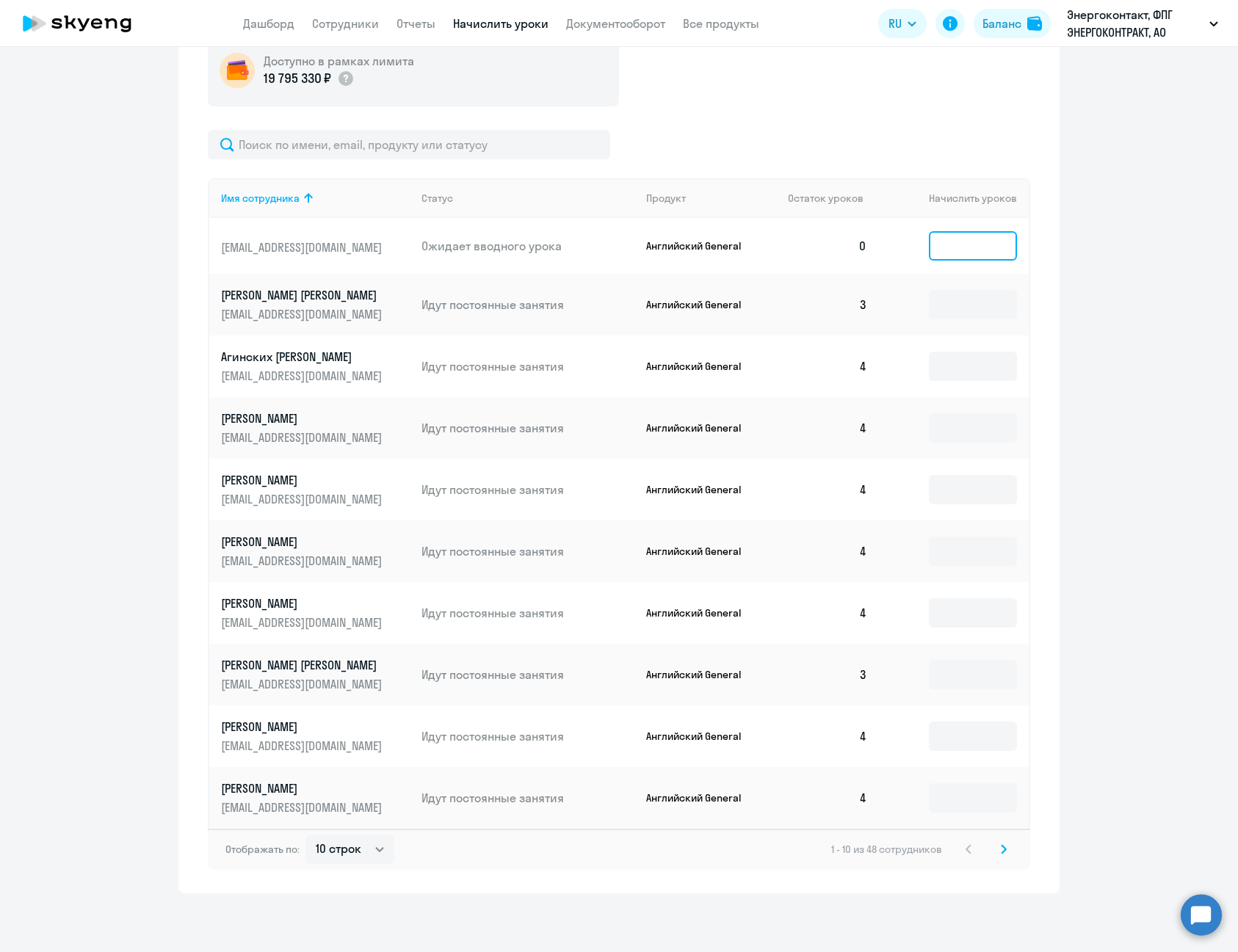
click at [944, 253] on input at bounding box center [972, 245] width 88 height 29
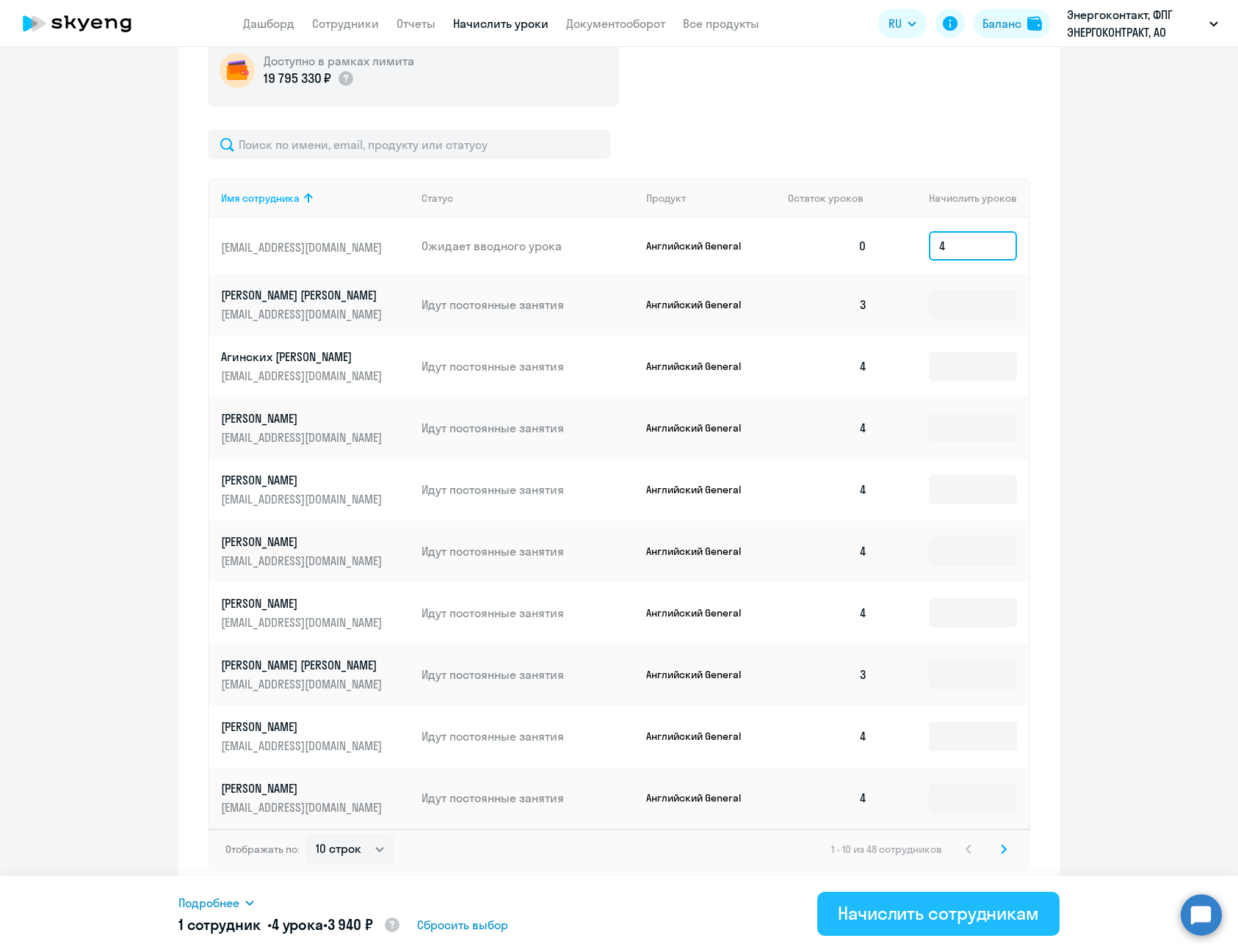
type input "4"
click at [928, 913] on div "Начислить сотрудникам" at bounding box center [938, 913] width 201 height 24
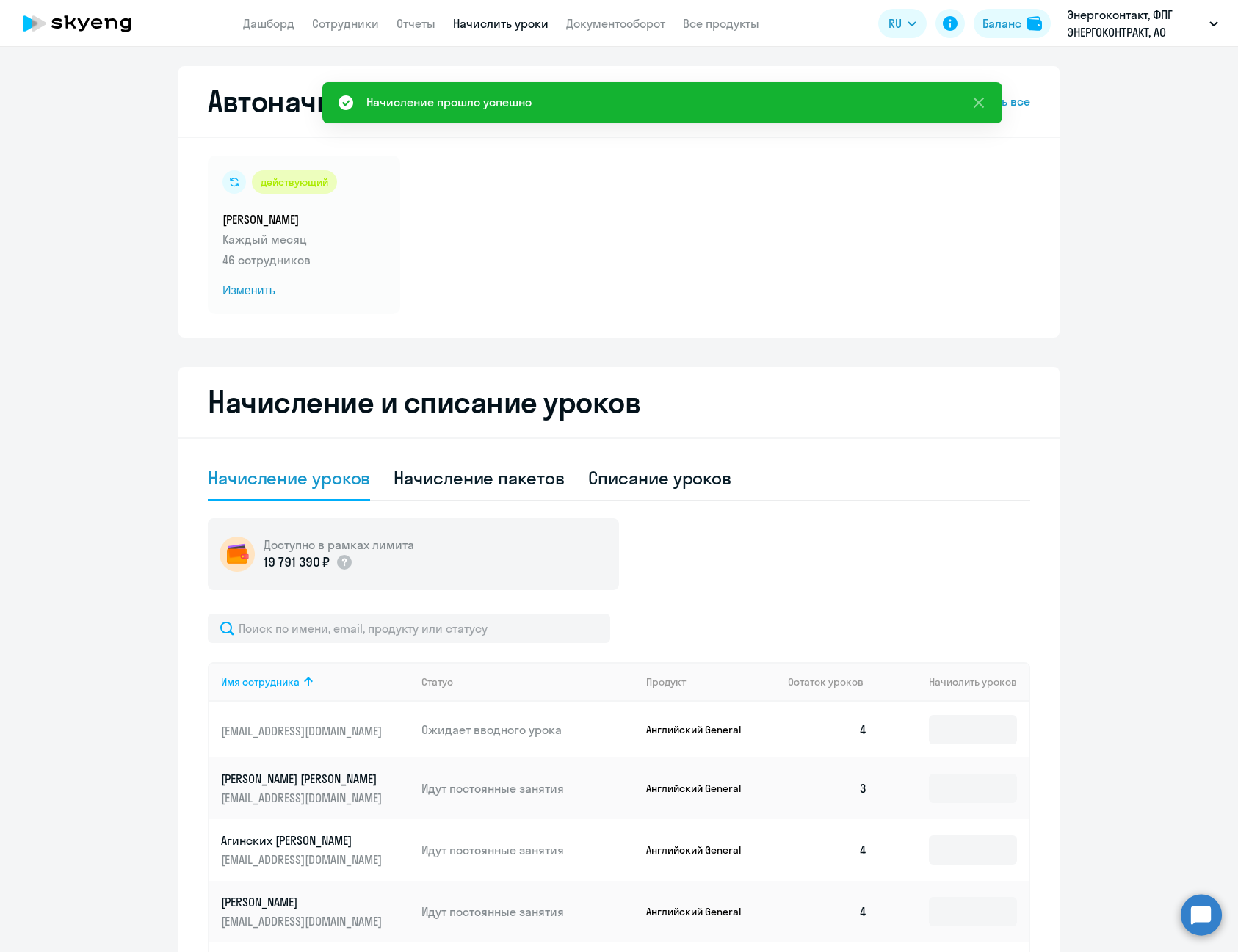
scroll to position [0, 0]
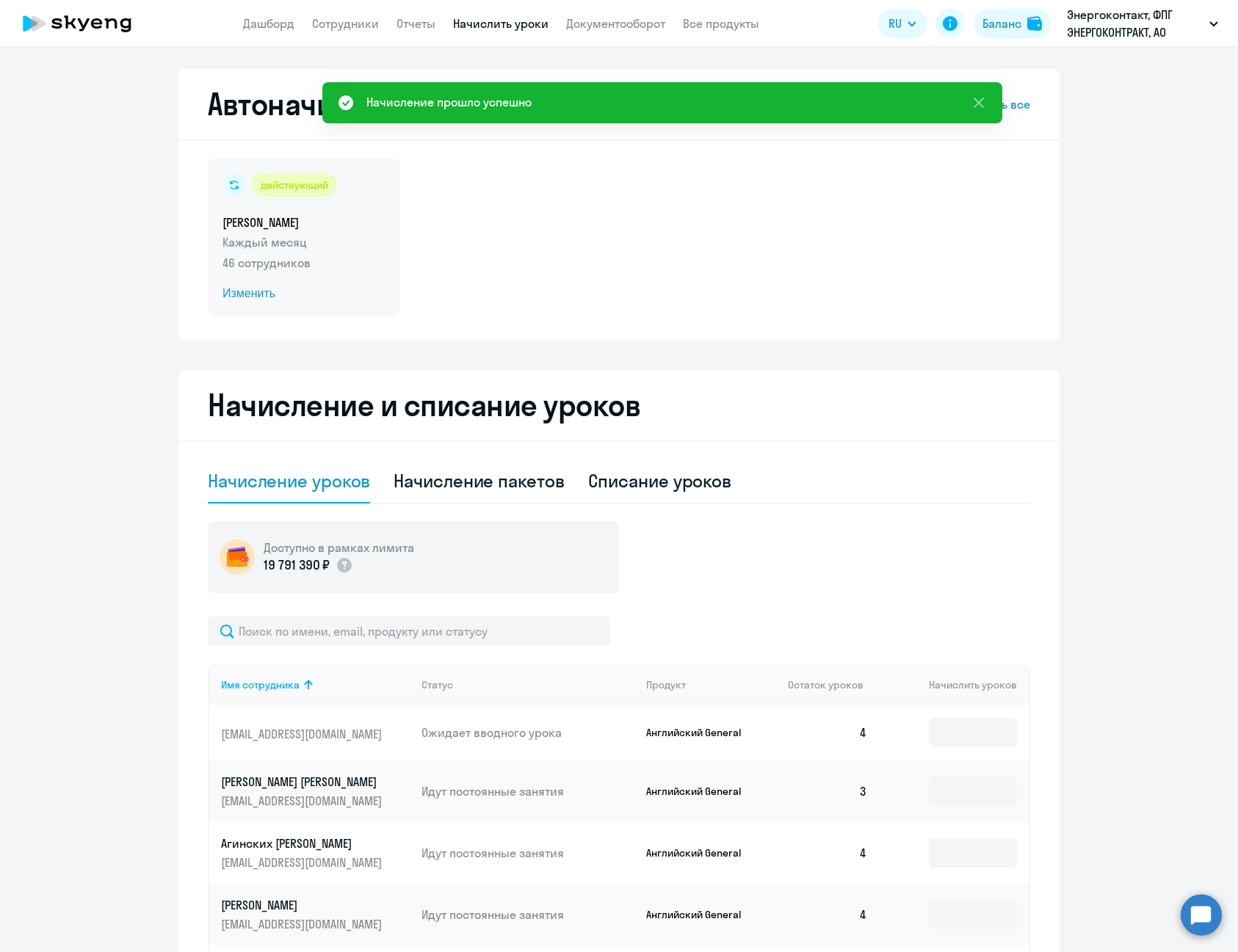
click at [246, 295] on span "Изменить" at bounding box center [304, 294] width 163 height 18
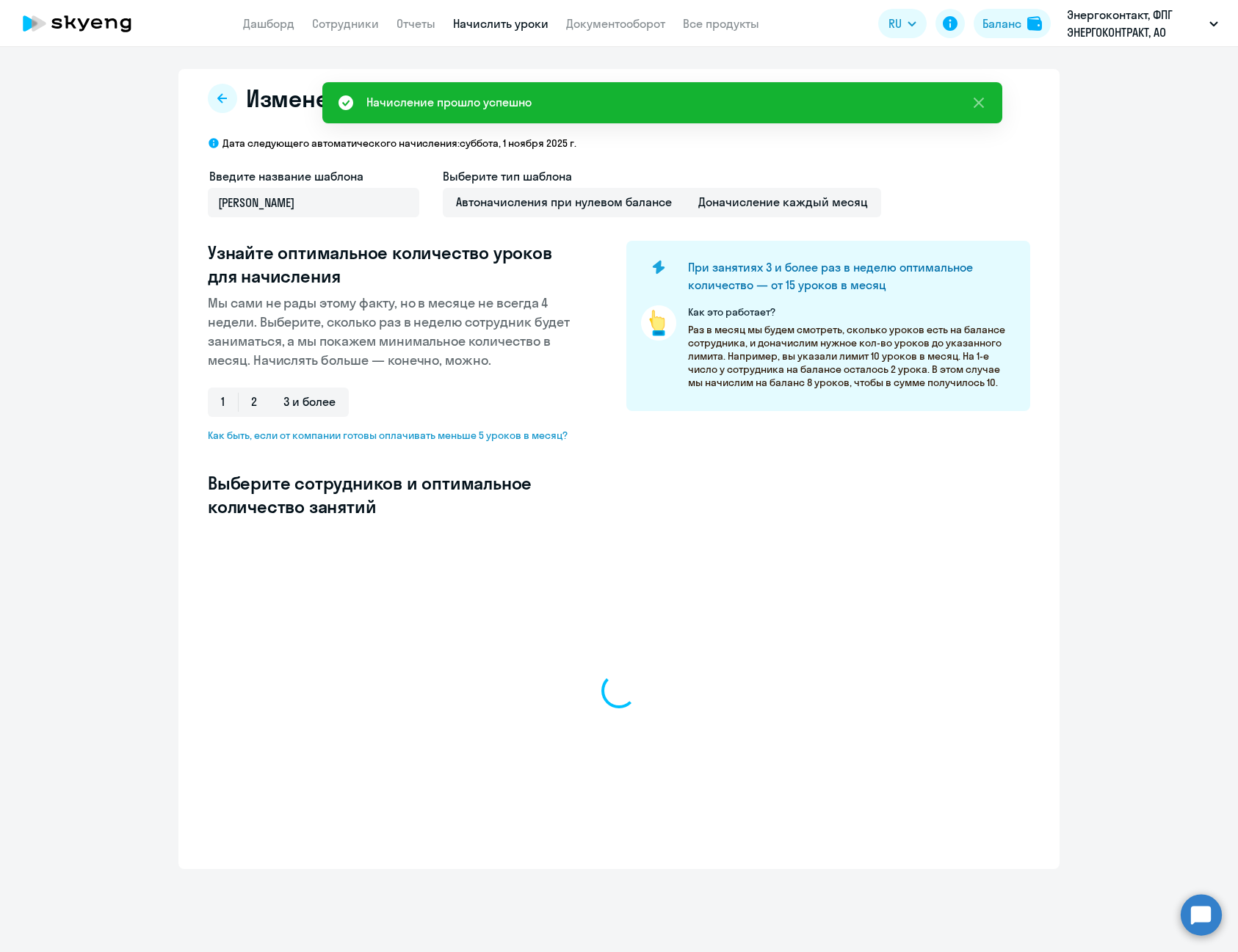
select select "10"
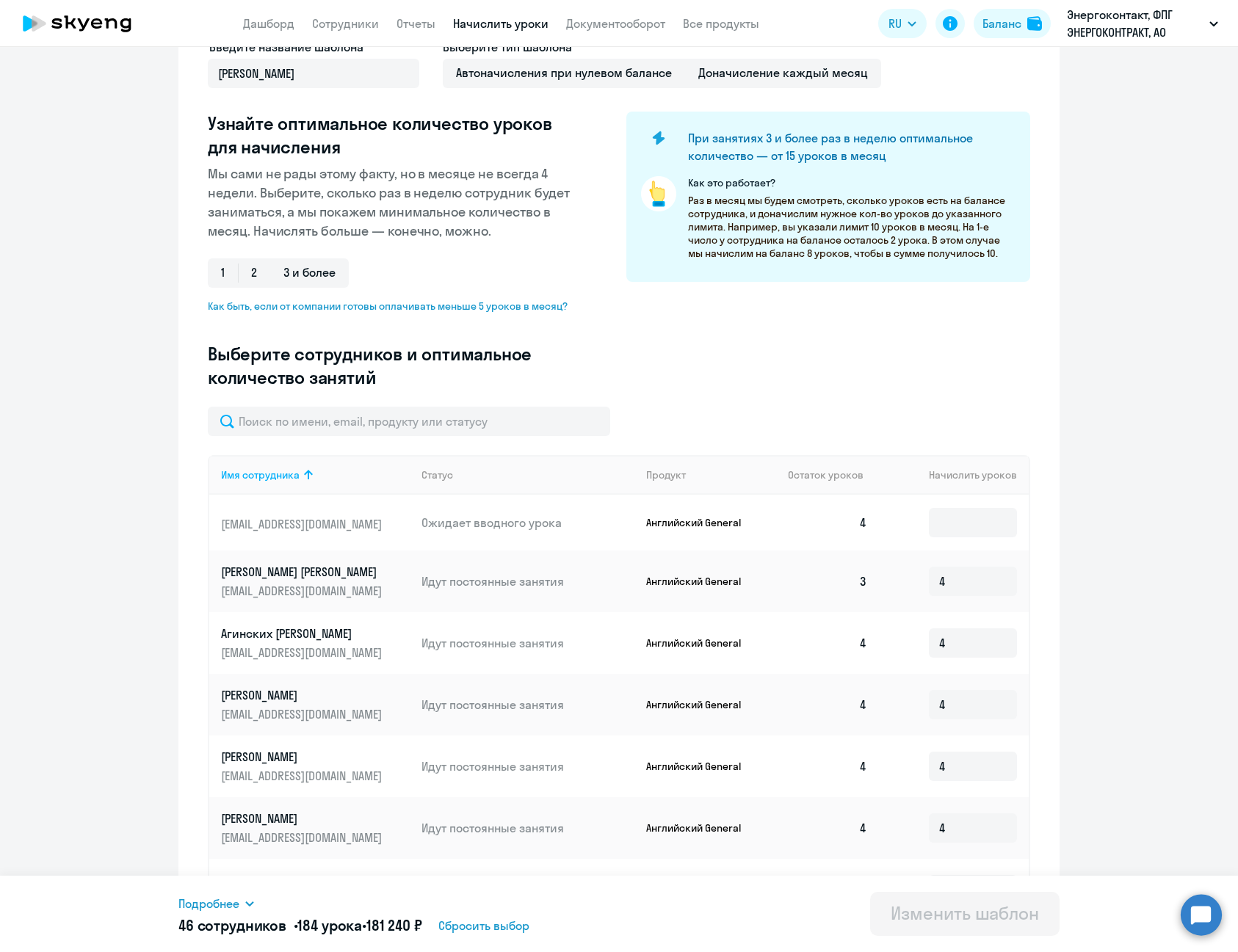
scroll to position [147, 0]
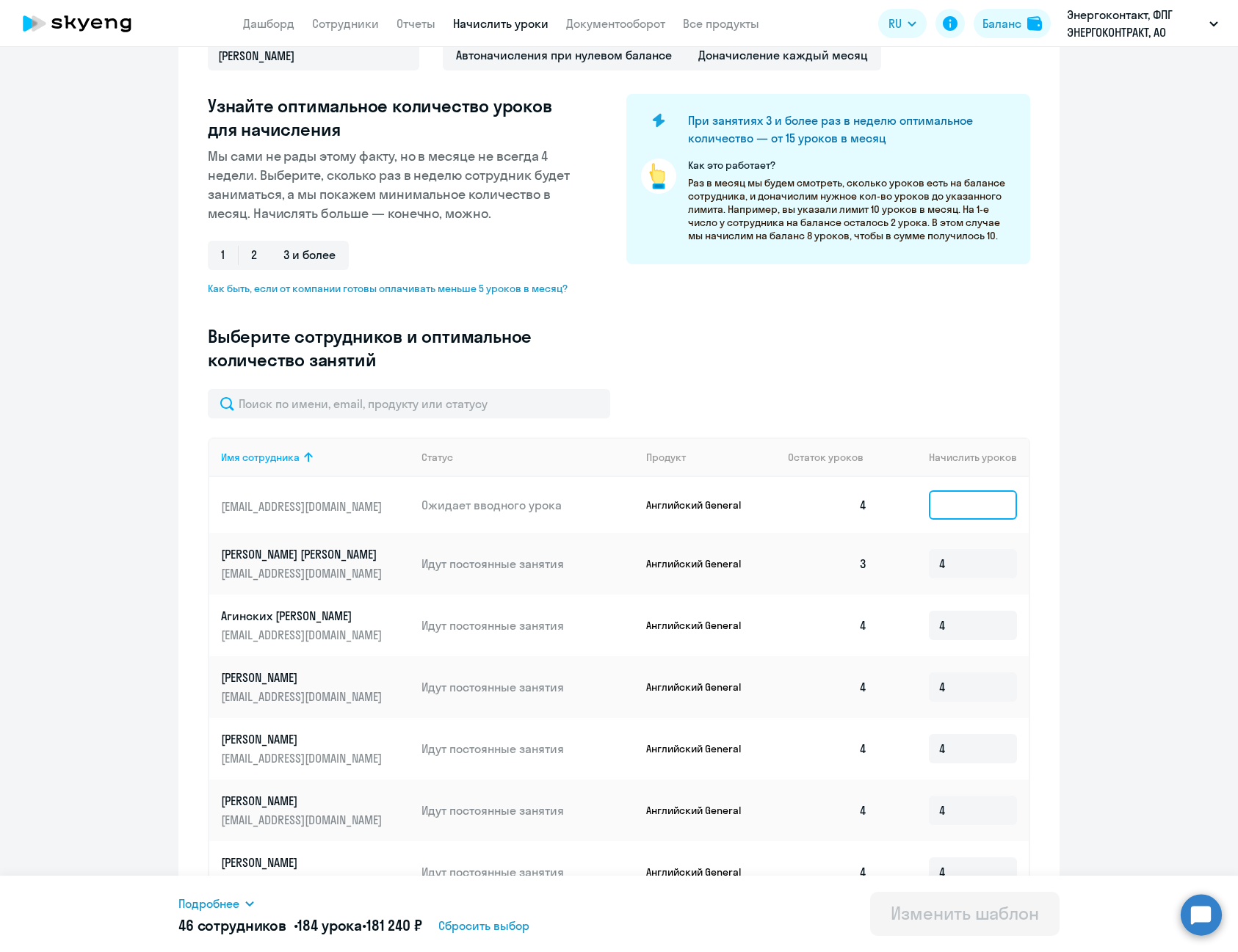
click at [940, 499] on input at bounding box center [972, 505] width 88 height 29
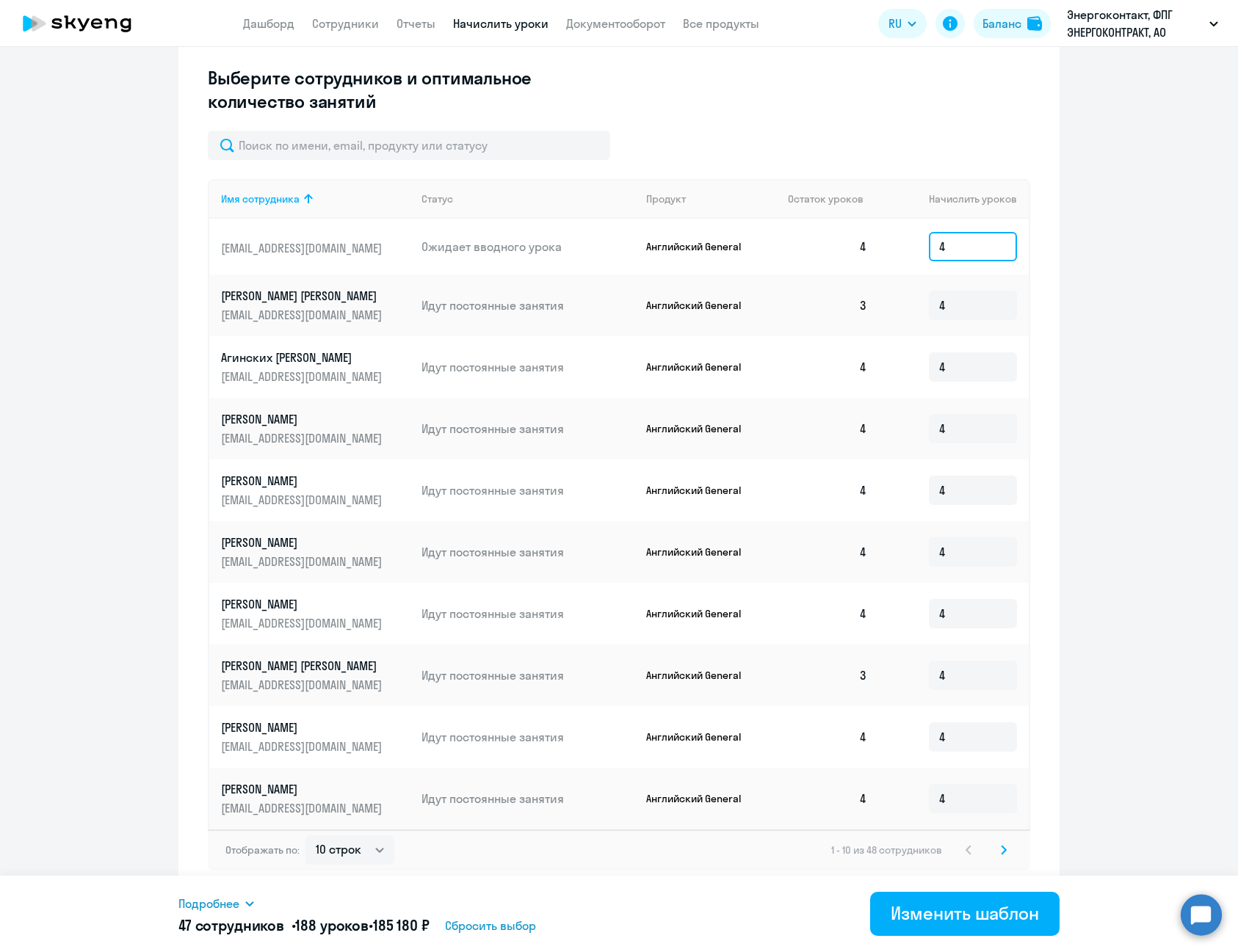
scroll to position [406, 0]
type input "4"
click at [345, 860] on select "10 строк 30 строк 50 строк" at bounding box center [350, 849] width 89 height 29
select select "50"
click at [306, 835] on select "10 строк 30 строк 50 строк" at bounding box center [350, 849] width 89 height 29
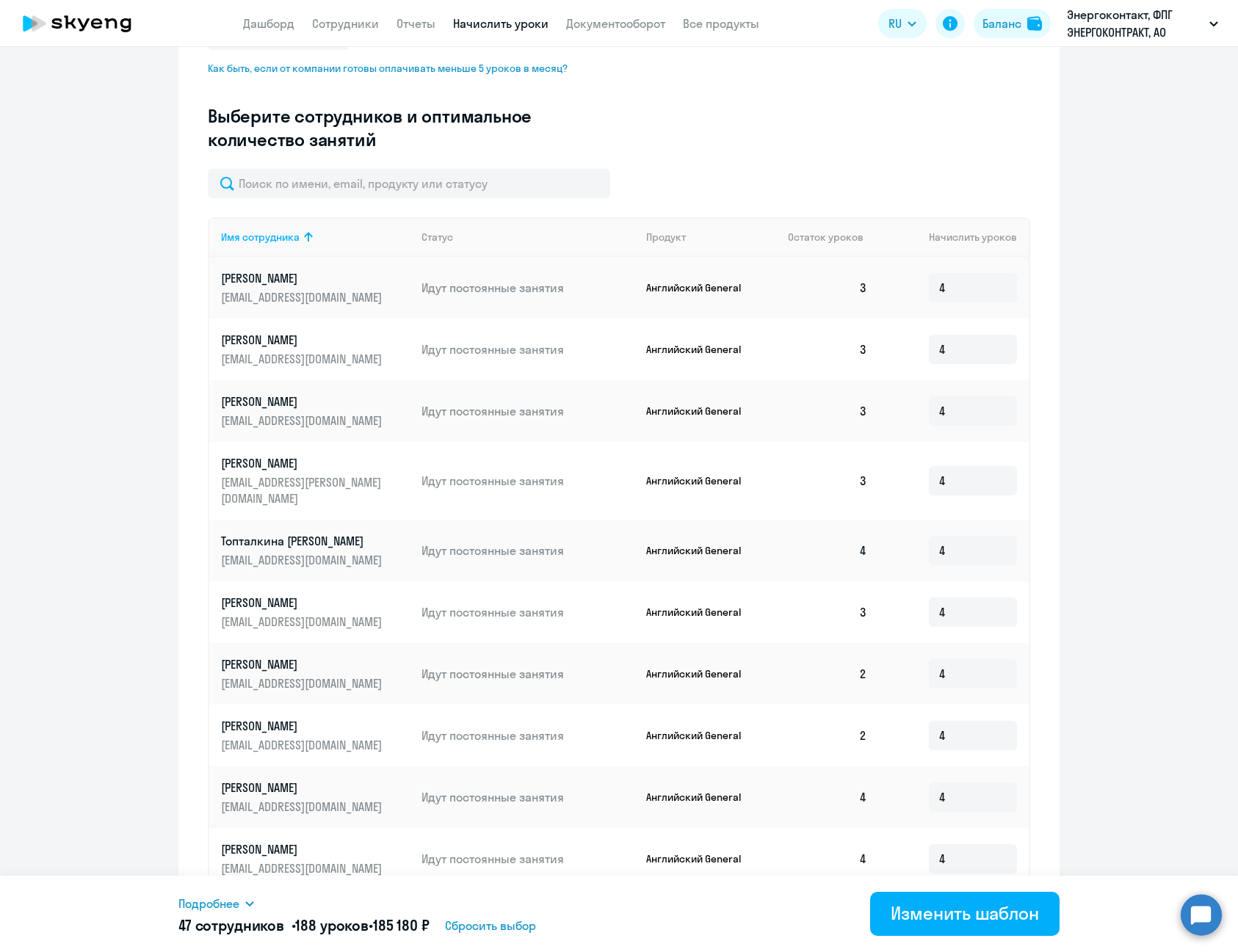
scroll to position [425, 0]
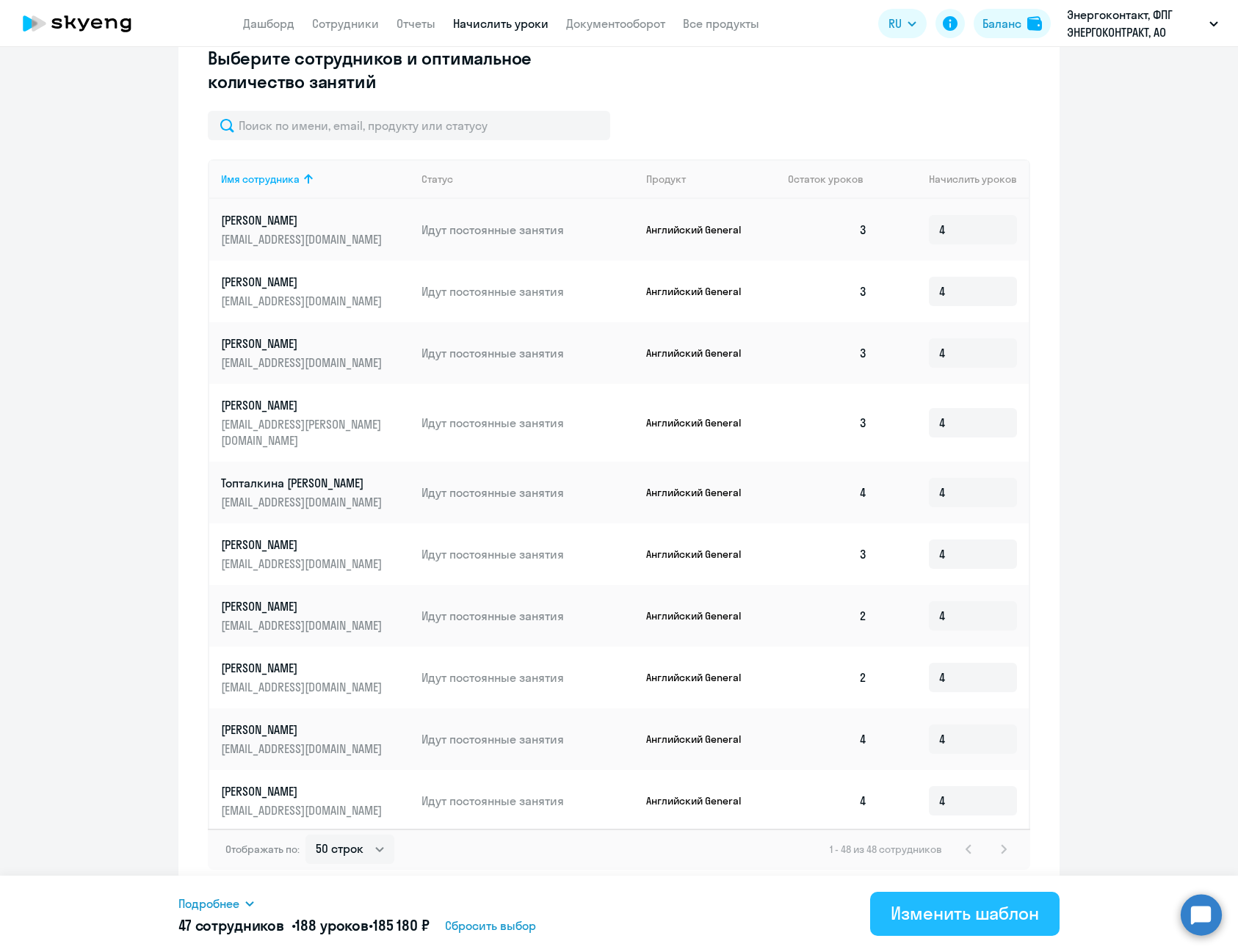
click at [989, 914] on div "Изменить шаблон" at bounding box center [964, 913] width 148 height 24
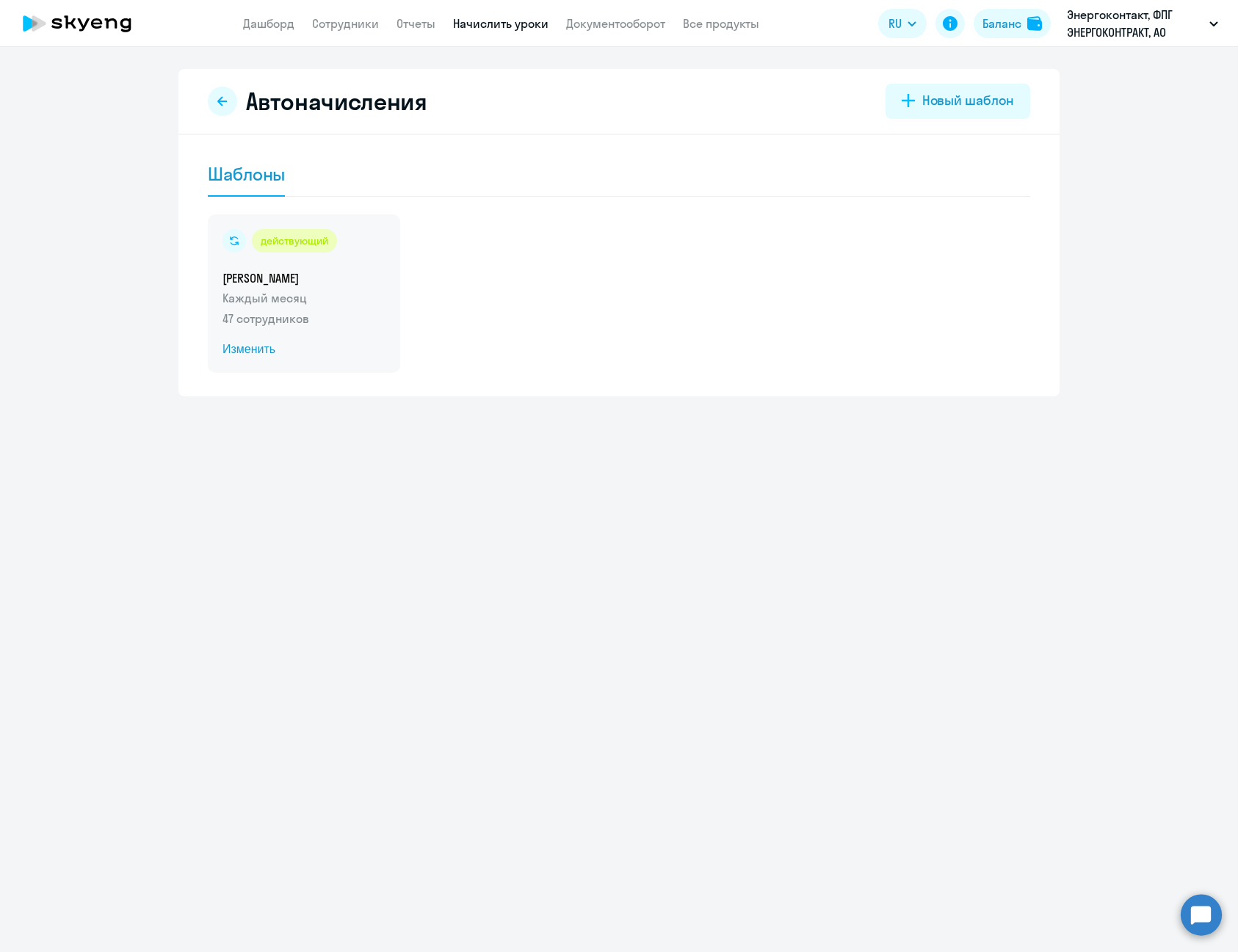
click at [248, 344] on span "Изменить" at bounding box center [304, 350] width 163 height 18
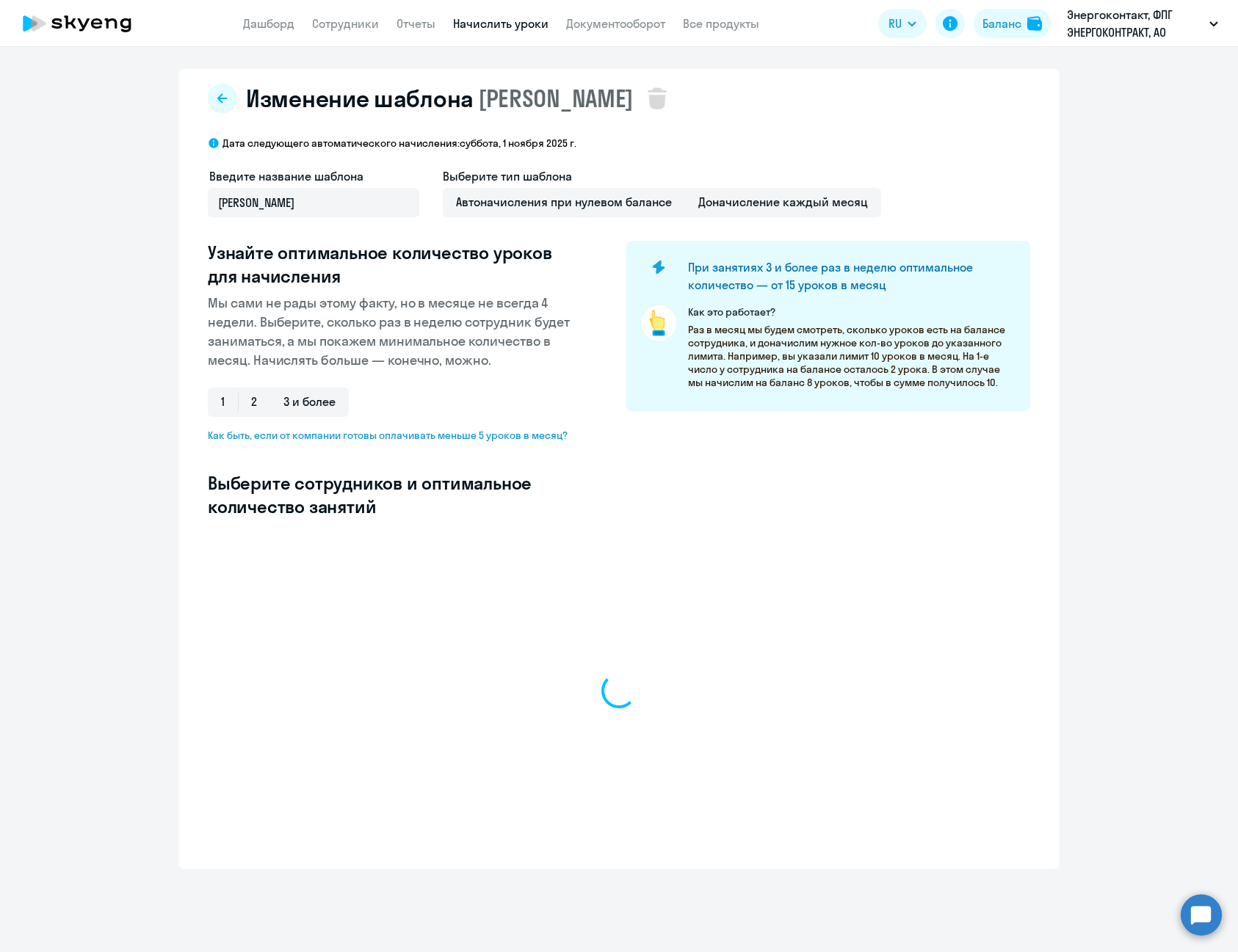
select select "10"
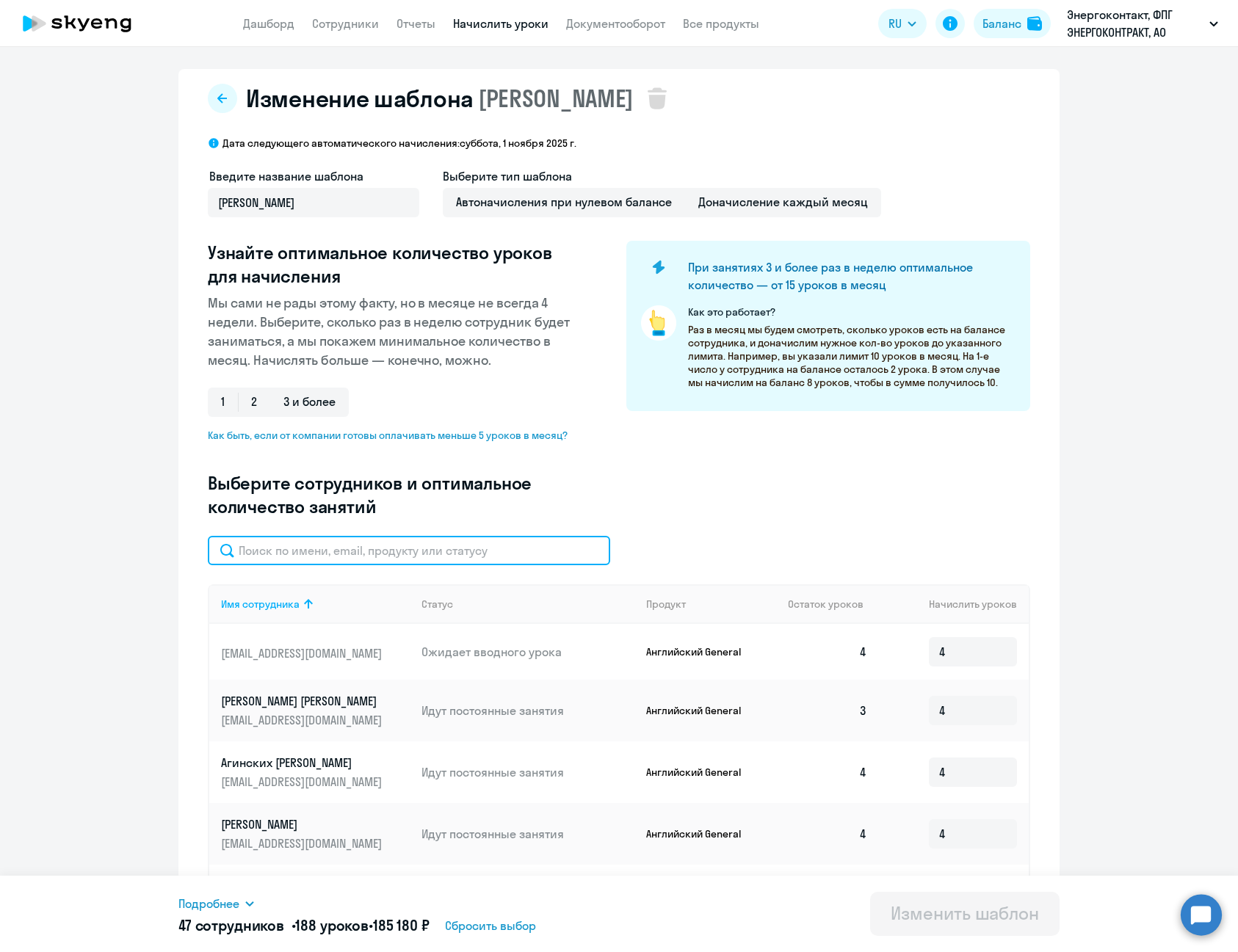
click at [507, 560] on input "text" at bounding box center [409, 550] width 402 height 29
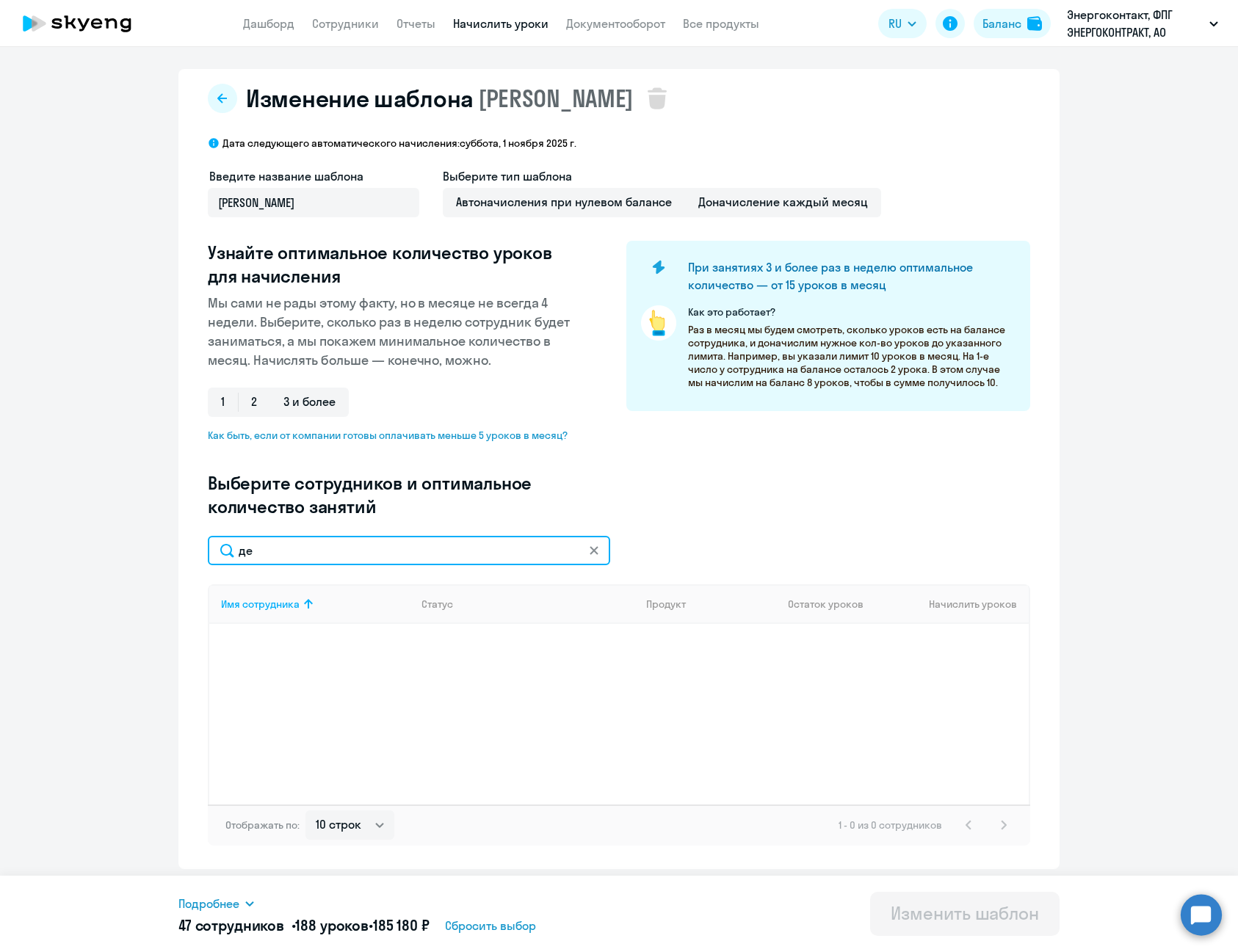
type input "д"
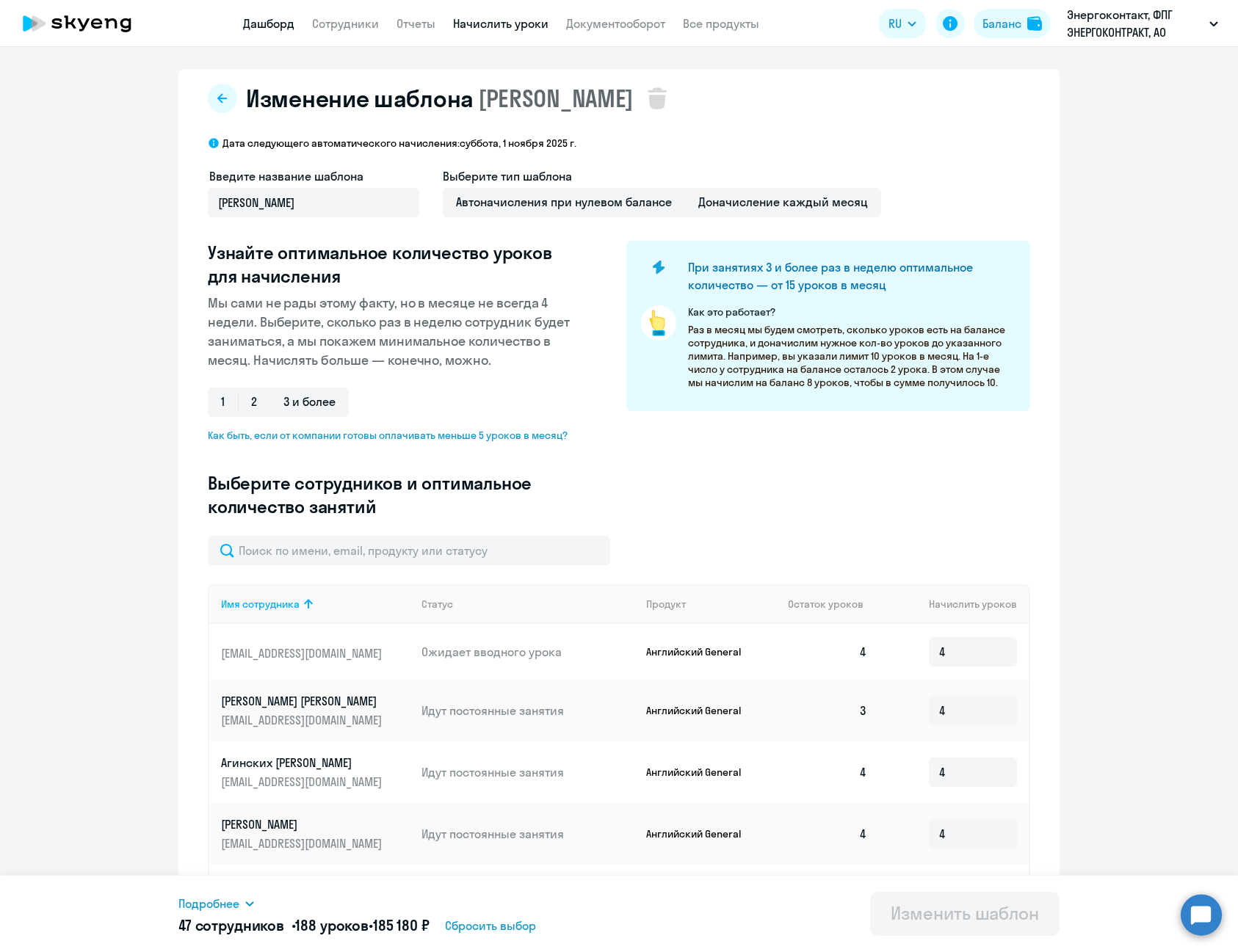
click at [269, 23] on link "Дашборд" at bounding box center [268, 23] width 51 height 15
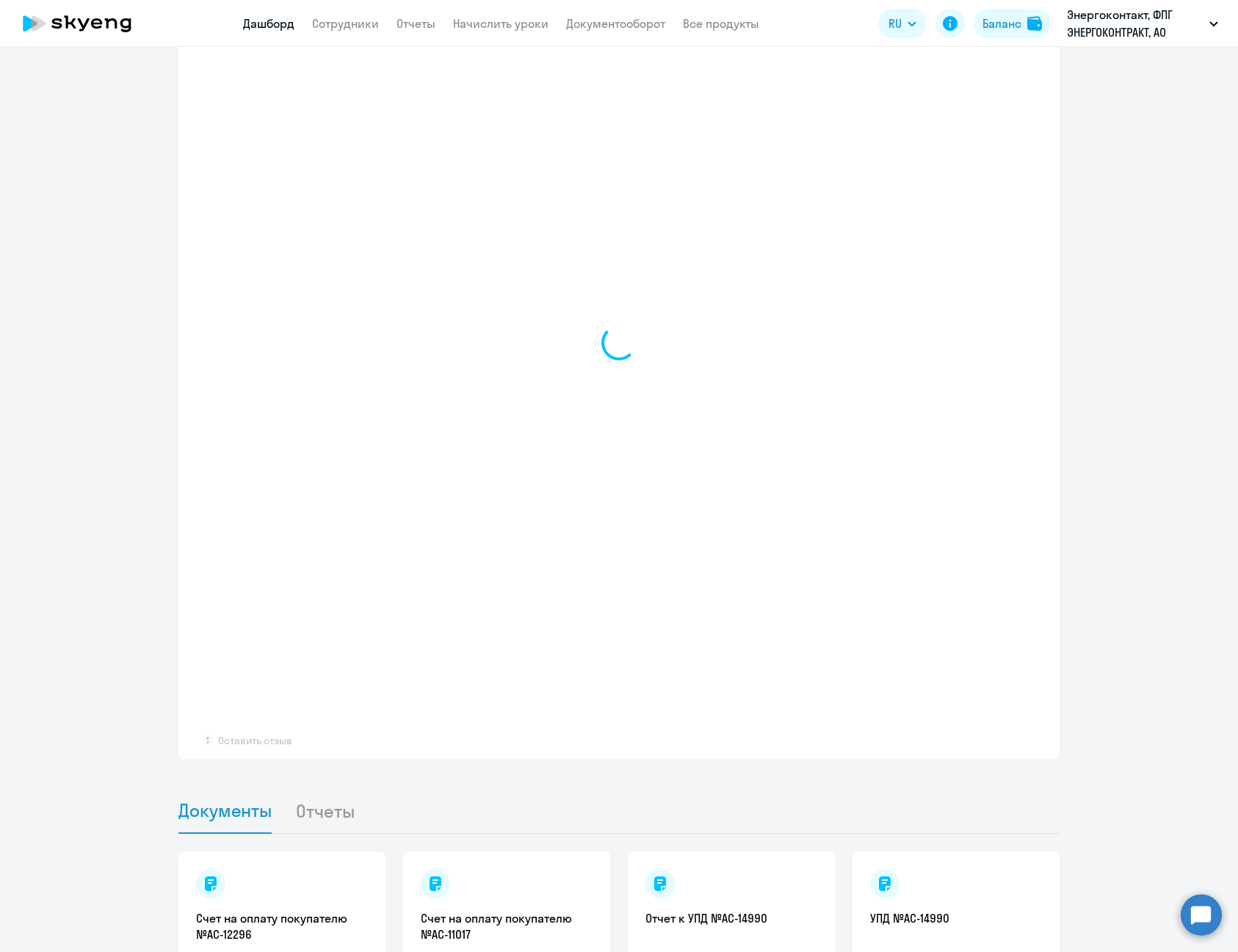
scroll to position [881, 0]
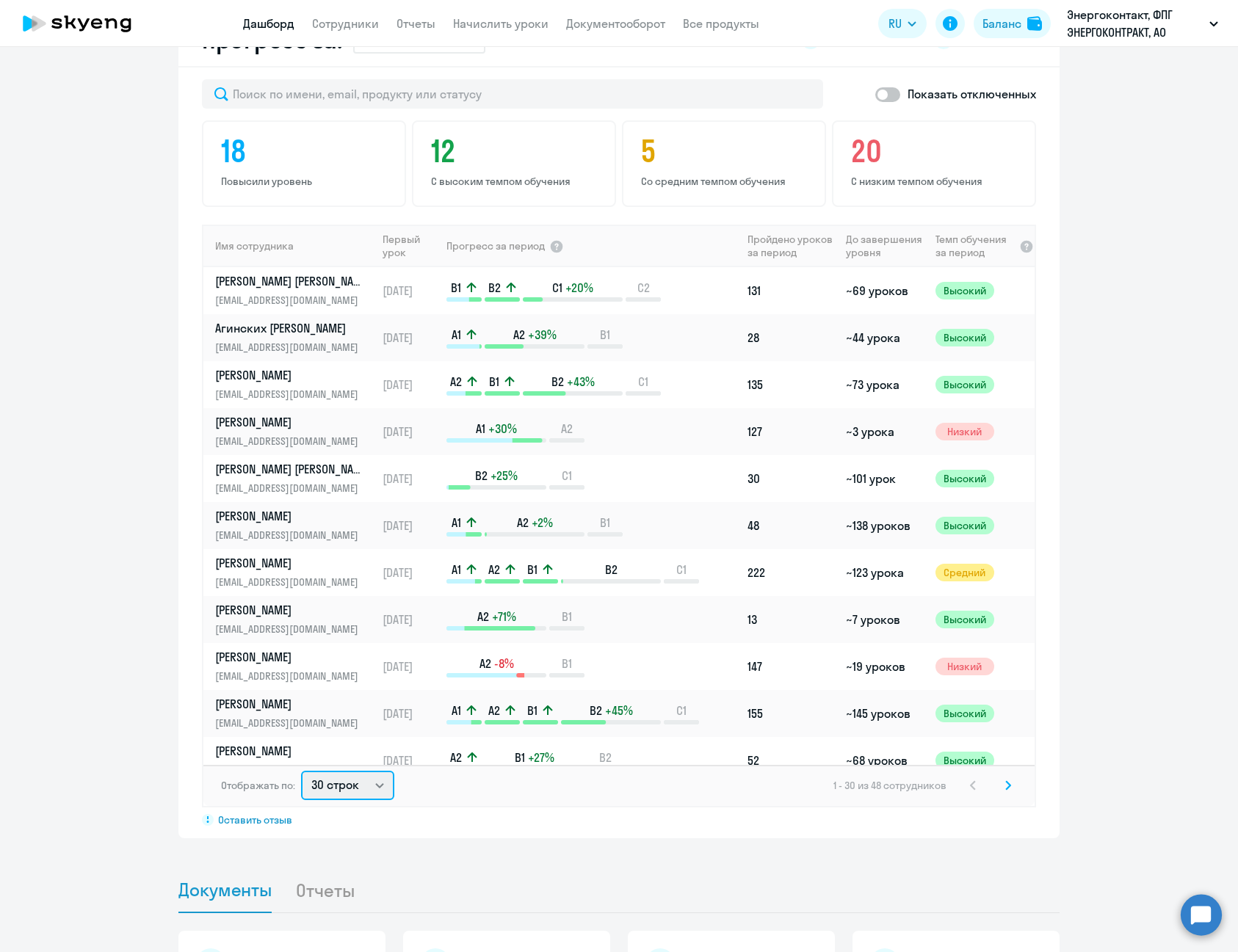
click at [351, 793] on select "30 строк 50 строк 100 строк" at bounding box center [347, 786] width 93 height 29
select select "100"
click at [301, 771] on select "30 строк 50 строк 100 строк" at bounding box center [347, 786] width 93 height 29
